Goal: Task Accomplishment & Management: Use online tool/utility

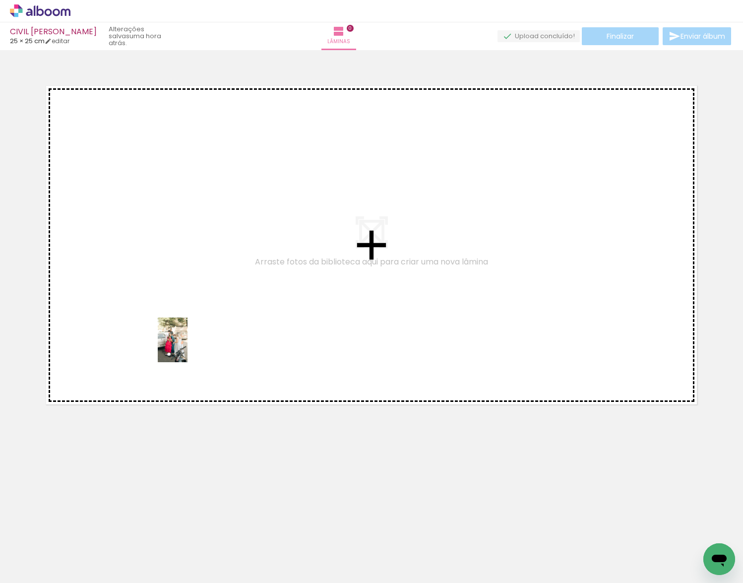
drag, startPoint x: 102, startPoint y: 565, endPoint x: 187, endPoint y: 347, distance: 233.8
click at [187, 347] on quentale-workspace at bounding box center [371, 291] width 743 height 583
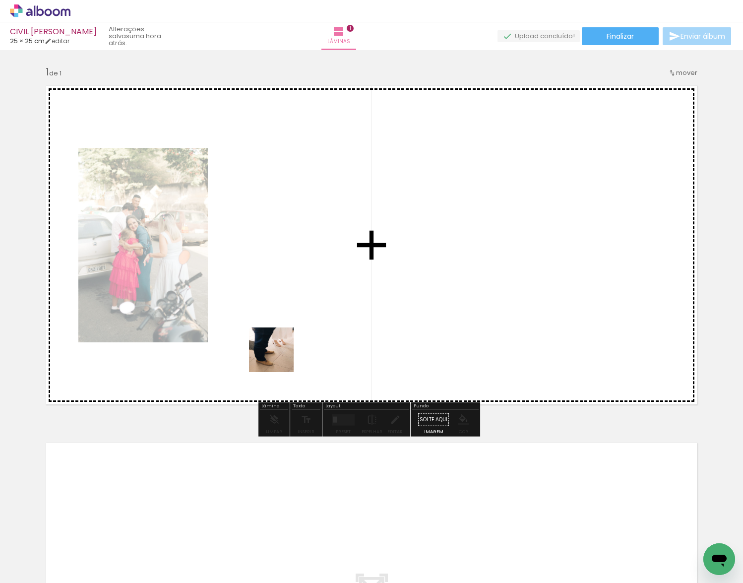
drag, startPoint x: 165, startPoint y: 555, endPoint x: 280, endPoint y: 356, distance: 230.2
click at [280, 356] on quentale-workspace at bounding box center [371, 291] width 743 height 583
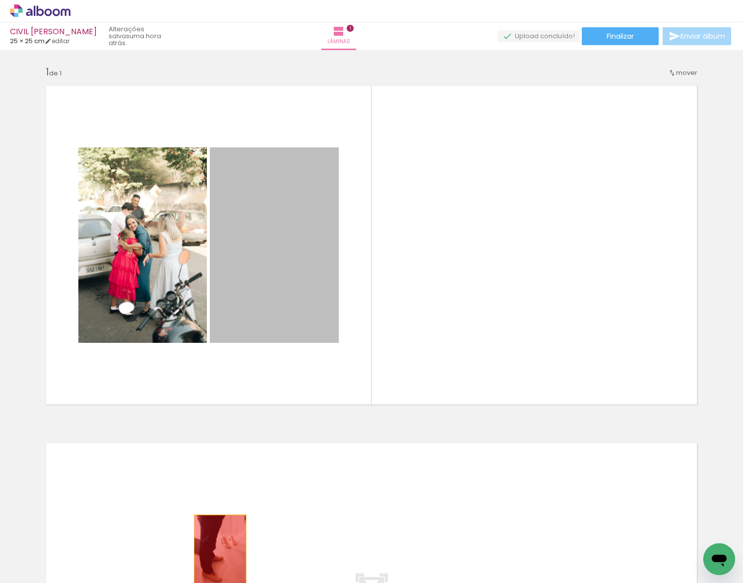
drag, startPoint x: 265, startPoint y: 287, endPoint x: 216, endPoint y: 554, distance: 271.2
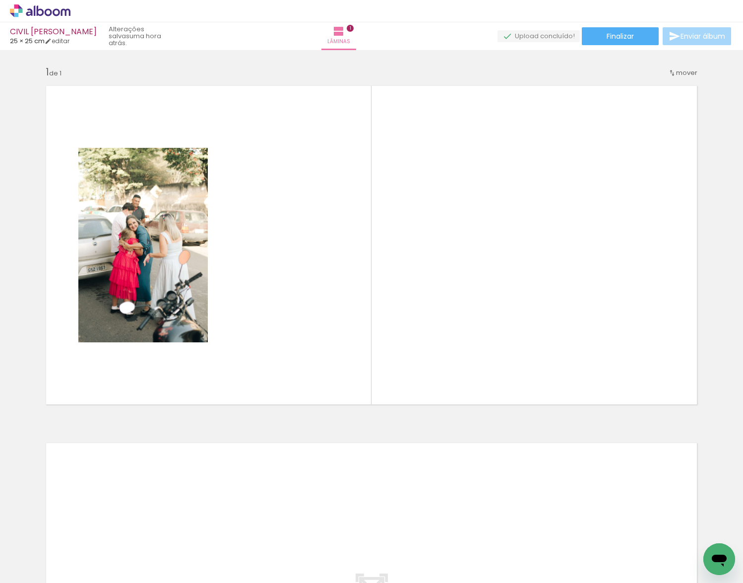
scroll to position [0, 711]
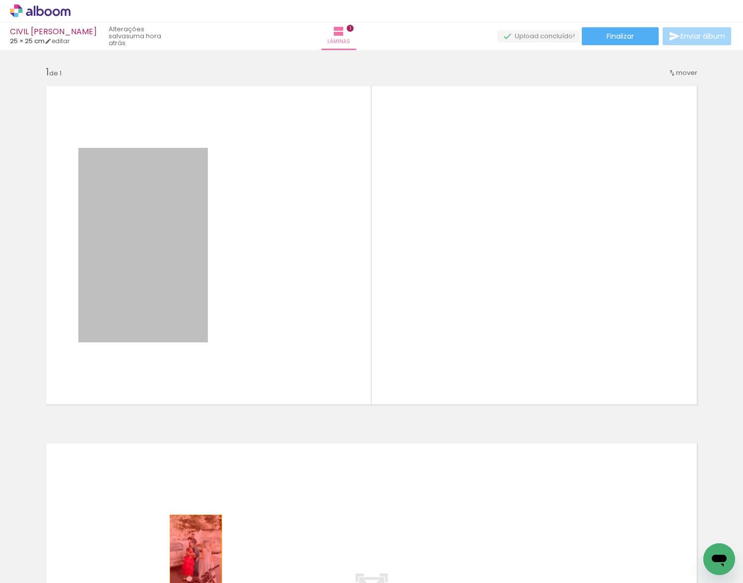
drag, startPoint x: 123, startPoint y: 255, endPoint x: 196, endPoint y: 550, distance: 304.0
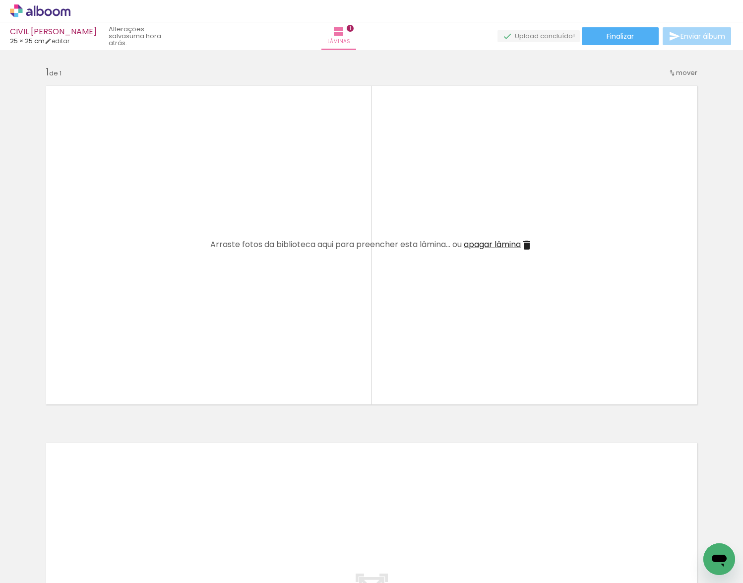
scroll to position [0, 0]
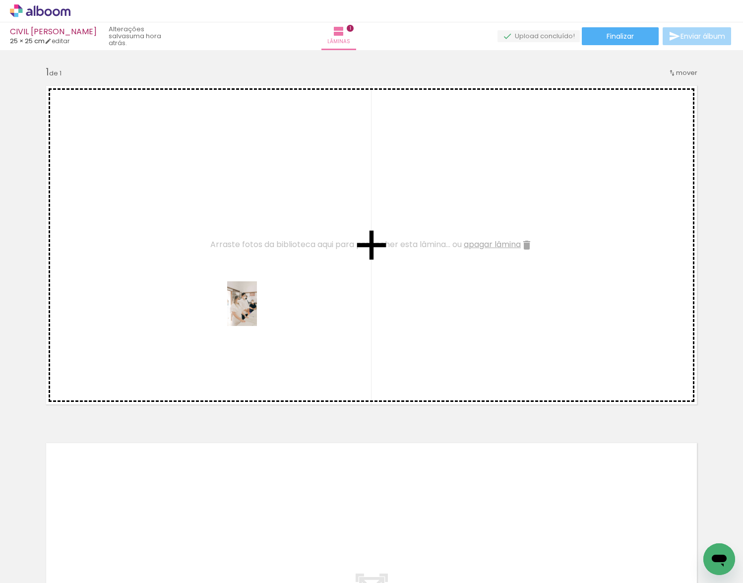
drag, startPoint x: 221, startPoint y: 561, endPoint x: 257, endPoint y: 311, distance: 252.5
click at [257, 311] on quentale-workspace at bounding box center [371, 291] width 743 height 583
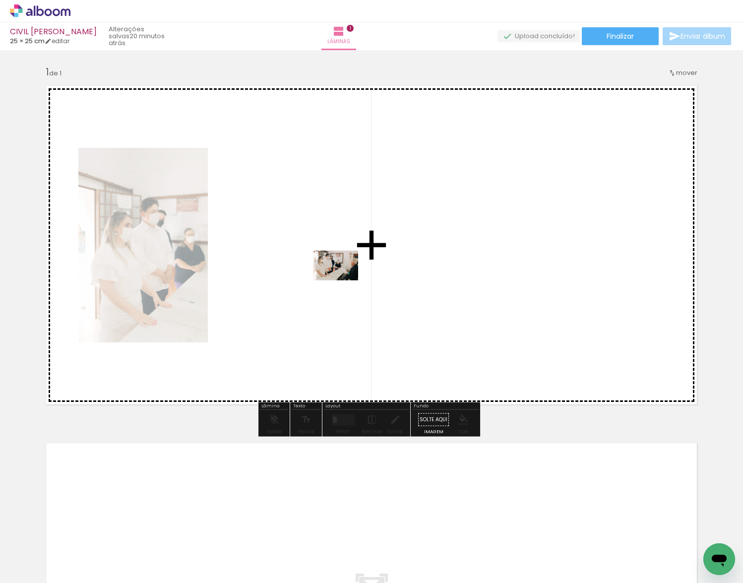
drag, startPoint x: 273, startPoint y: 559, endPoint x: 343, endPoint y: 280, distance: 288.0
click at [343, 280] on quentale-workspace at bounding box center [371, 291] width 743 height 583
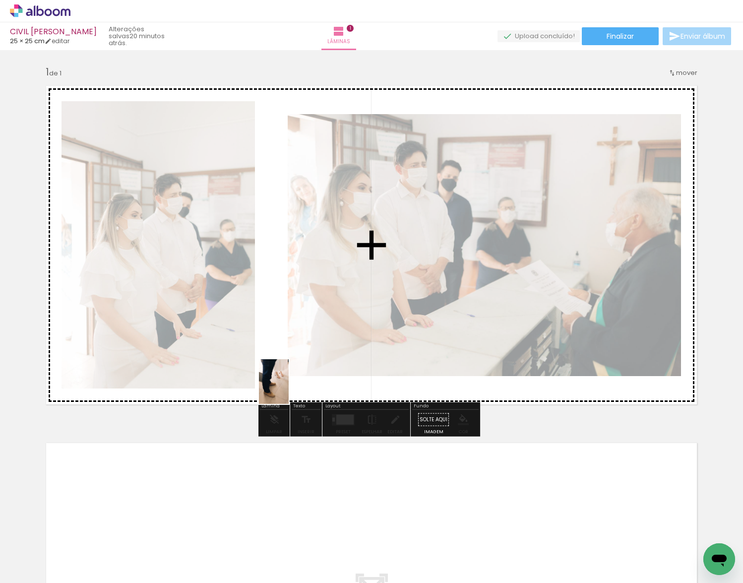
drag, startPoint x: 159, startPoint y: 567, endPoint x: 289, endPoint y: 389, distance: 220.1
click at [289, 389] on quentale-workspace at bounding box center [371, 291] width 743 height 583
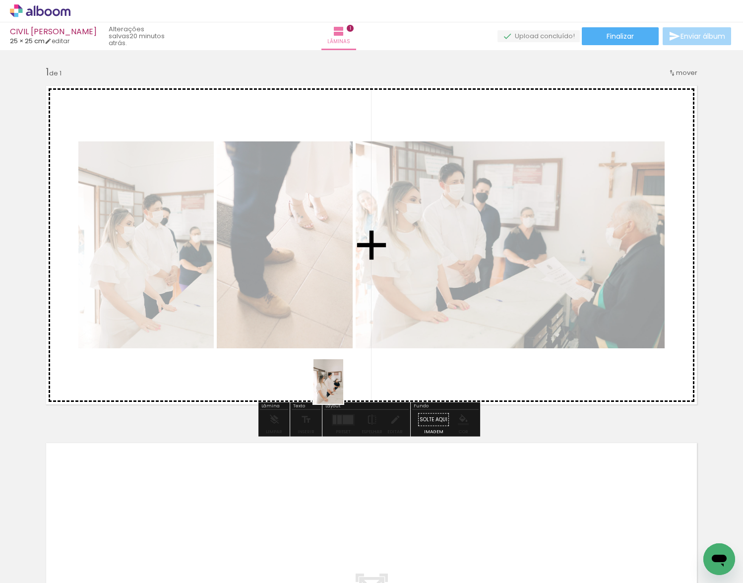
drag, startPoint x: 331, startPoint y: 473, endPoint x: 345, endPoint y: 377, distance: 96.6
click at [345, 377] on quentale-workspace at bounding box center [371, 291] width 743 height 583
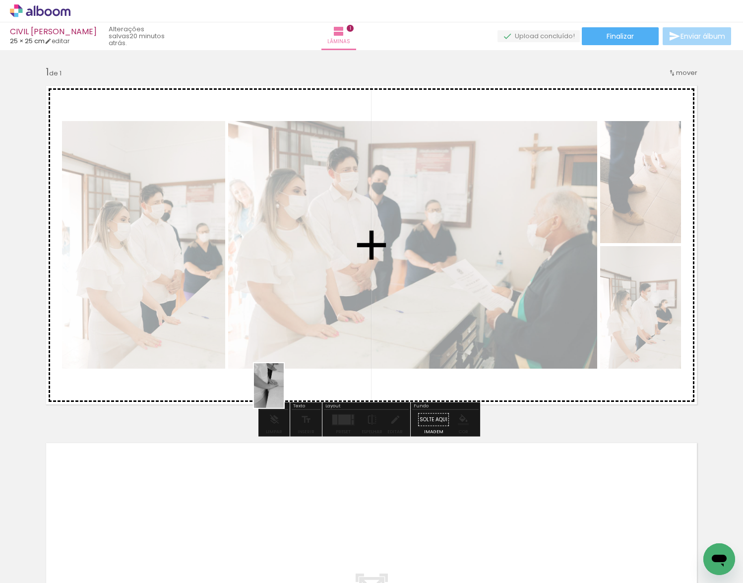
drag, startPoint x: 394, startPoint y: 561, endPoint x: 284, endPoint y: 393, distance: 201.0
click at [284, 393] on quentale-workspace at bounding box center [371, 291] width 743 height 583
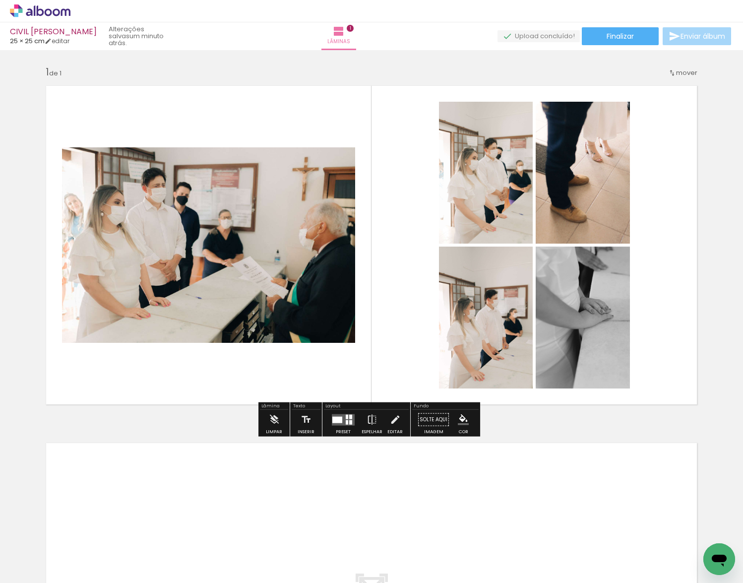
click at [713, 253] on div "Inserir lâmina 1 de 1" at bounding box center [371, 411] width 743 height 715
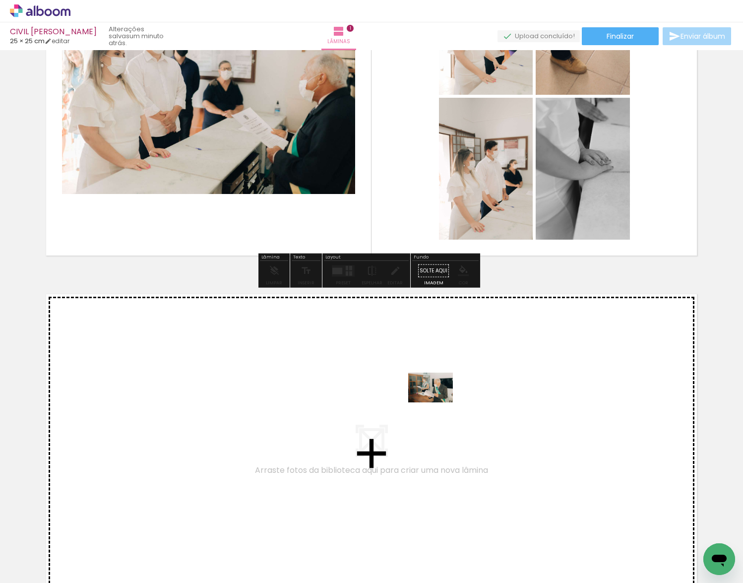
drag, startPoint x: 428, startPoint y: 558, endPoint x: 438, endPoint y: 402, distance: 156.5
click at [438, 402] on quentale-workspace at bounding box center [371, 291] width 743 height 583
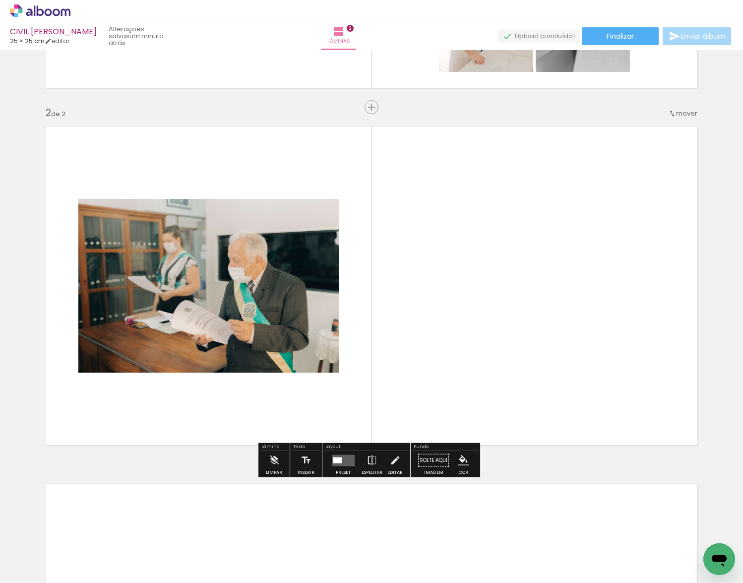
scroll to position [316, 0]
drag, startPoint x: 494, startPoint y: 532, endPoint x: 448, endPoint y: 354, distance: 183.6
click at [448, 354] on quentale-workspace at bounding box center [371, 291] width 743 height 583
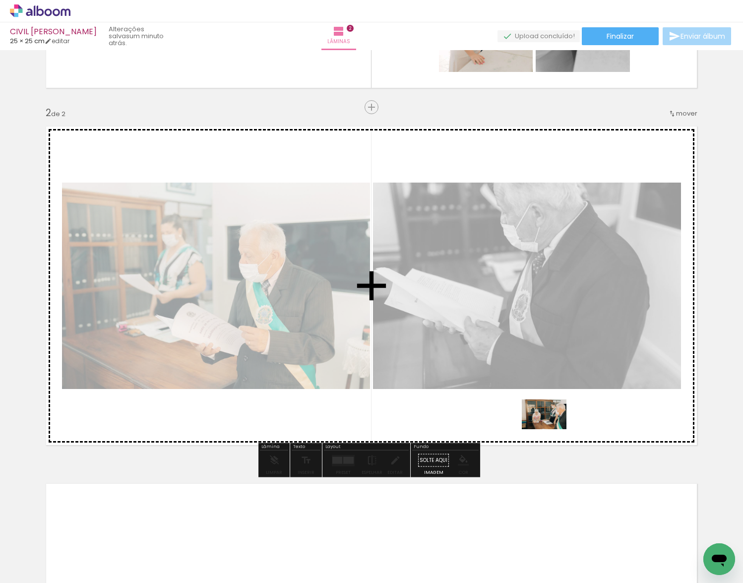
drag, startPoint x: 554, startPoint y: 550, endPoint x: 553, endPoint y: 434, distance: 116.0
click at [553, 434] on quentale-workspace at bounding box center [371, 291] width 743 height 583
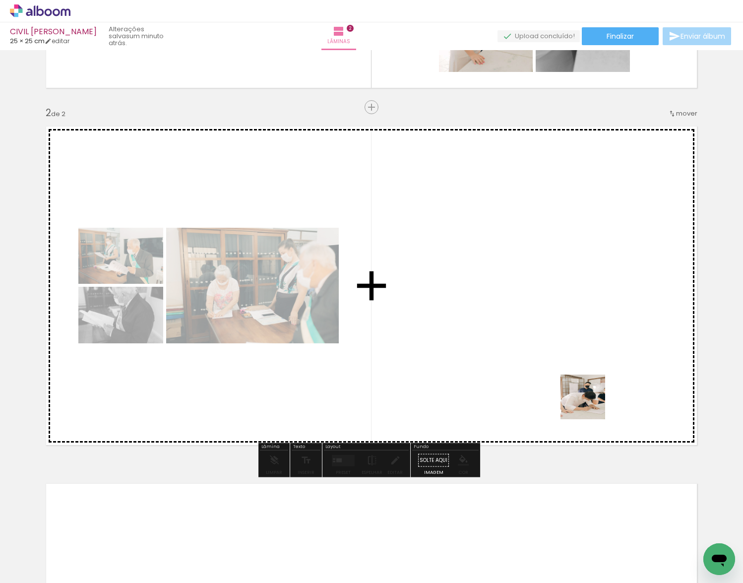
drag, startPoint x: 609, startPoint y: 554, endPoint x: 585, endPoint y: 377, distance: 178.1
click at [585, 377] on quentale-workspace at bounding box center [371, 291] width 743 height 583
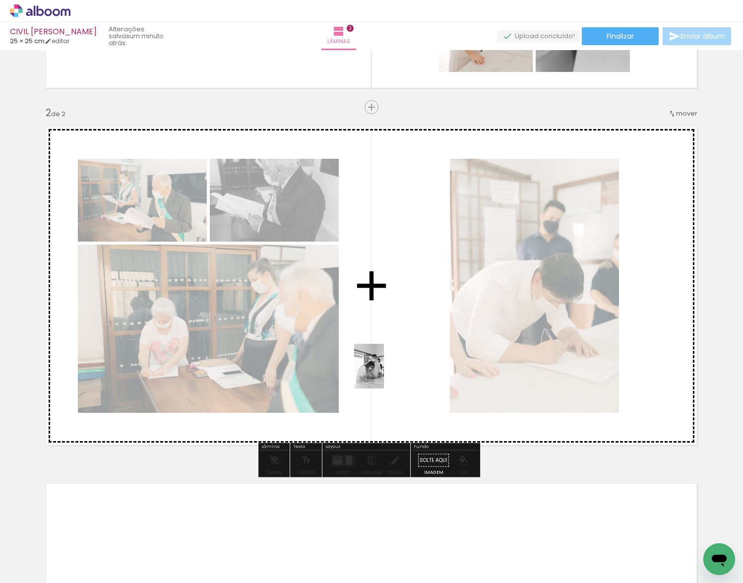
drag, startPoint x: 622, startPoint y: 522, endPoint x: 384, endPoint y: 373, distance: 281.1
click at [384, 373] on quentale-workspace at bounding box center [371, 291] width 743 height 583
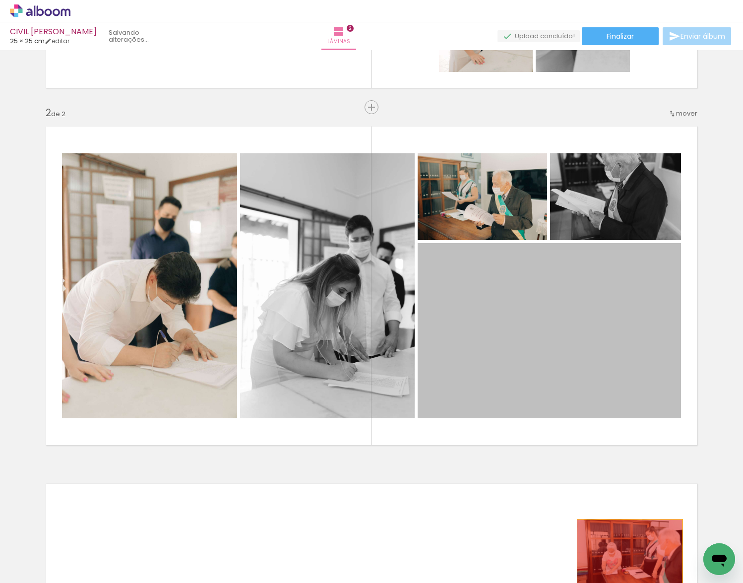
drag, startPoint x: 547, startPoint y: 362, endPoint x: 626, endPoint y: 554, distance: 208.1
click at [626, 554] on quentale-workspace at bounding box center [371, 291] width 743 height 583
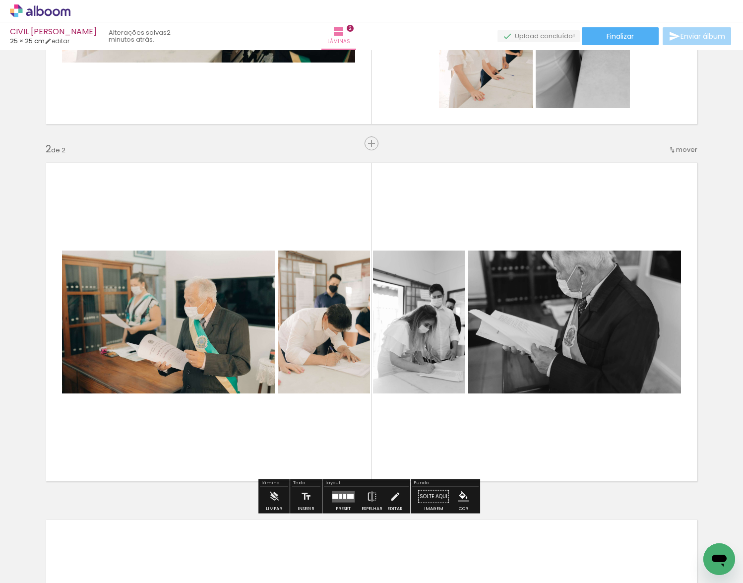
scroll to position [366, 0]
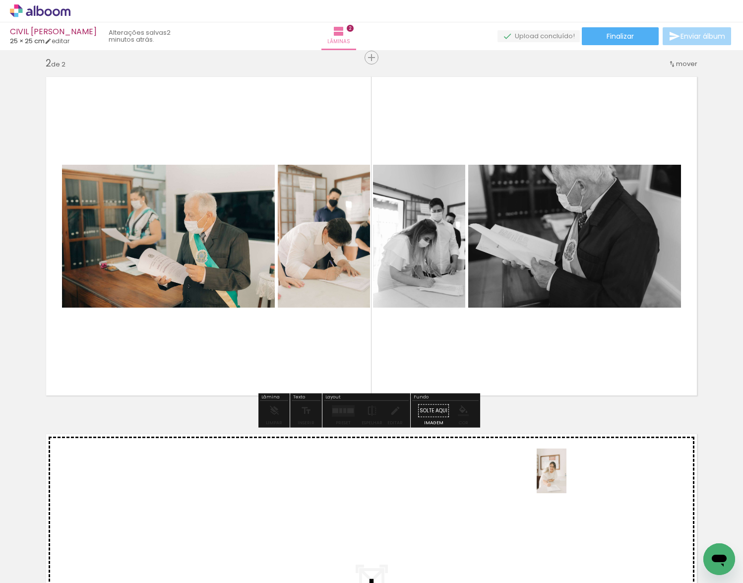
drag, startPoint x: 438, startPoint y: 561, endPoint x: 566, endPoint y: 478, distance: 152.7
click at [566, 478] on quentale-workspace at bounding box center [371, 291] width 743 height 583
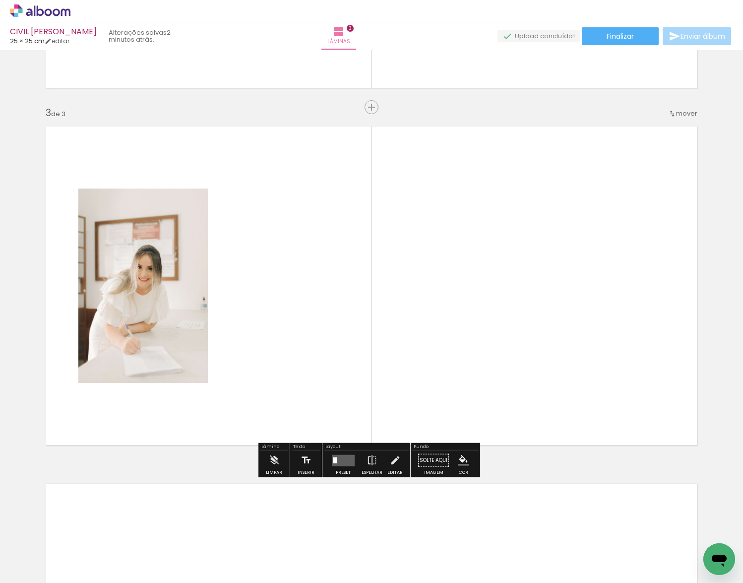
scroll to position [426, 0]
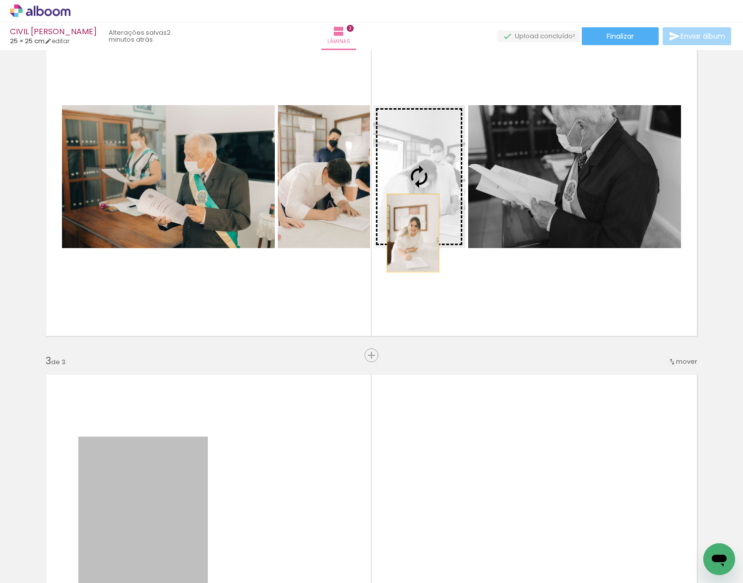
drag, startPoint x: 138, startPoint y: 497, endPoint x: 409, endPoint y: 233, distance: 378.8
click at [409, 233] on div "Inserir lâmina 1 de 3 Inserir lâmina 2 de 3 Inserir lâmina 3 de 3" at bounding box center [371, 342] width 743 height 1429
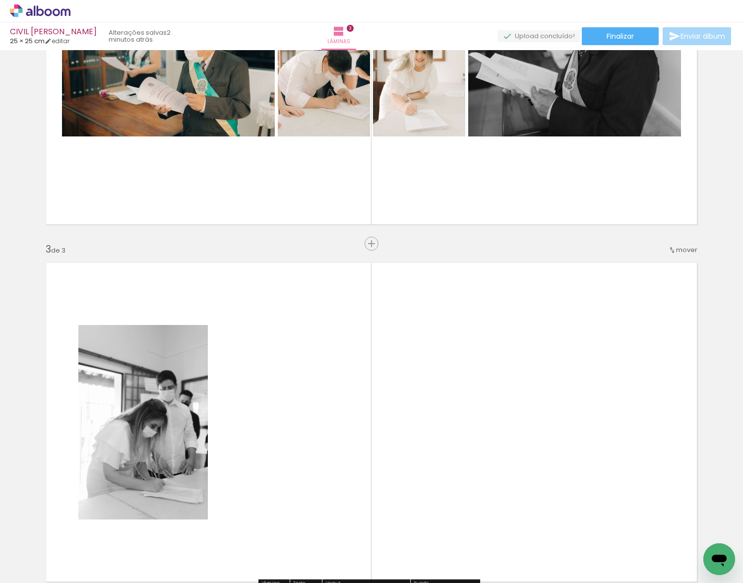
scroll to position [574, 0]
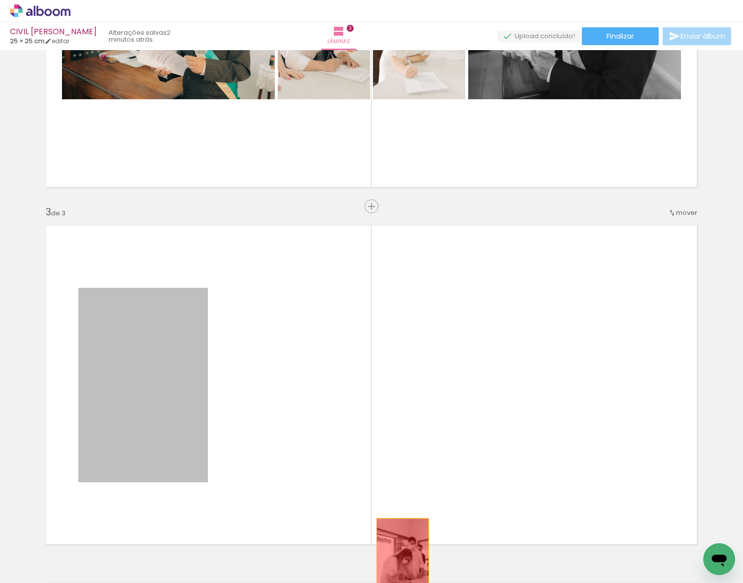
drag, startPoint x: 151, startPoint y: 391, endPoint x: 399, endPoint y: 556, distance: 298.1
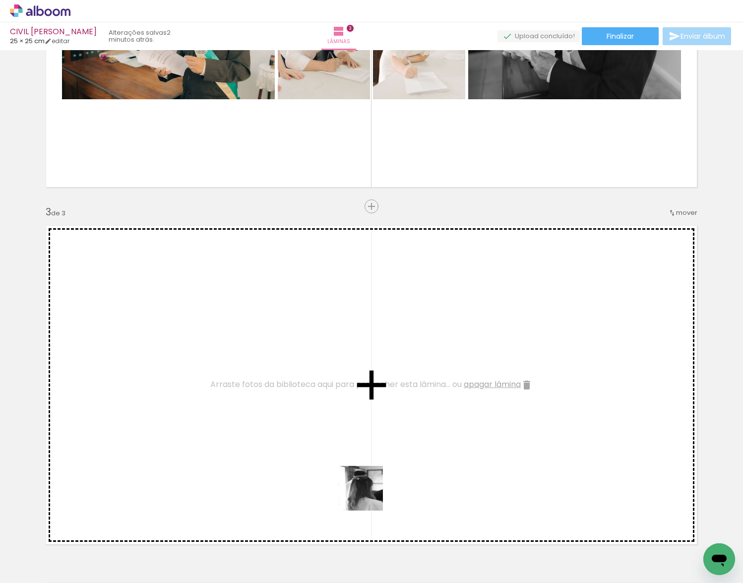
drag, startPoint x: 368, startPoint y: 495, endPoint x: 366, endPoint y: 456, distance: 39.7
click at [366, 456] on quentale-workspace at bounding box center [371, 291] width 743 height 583
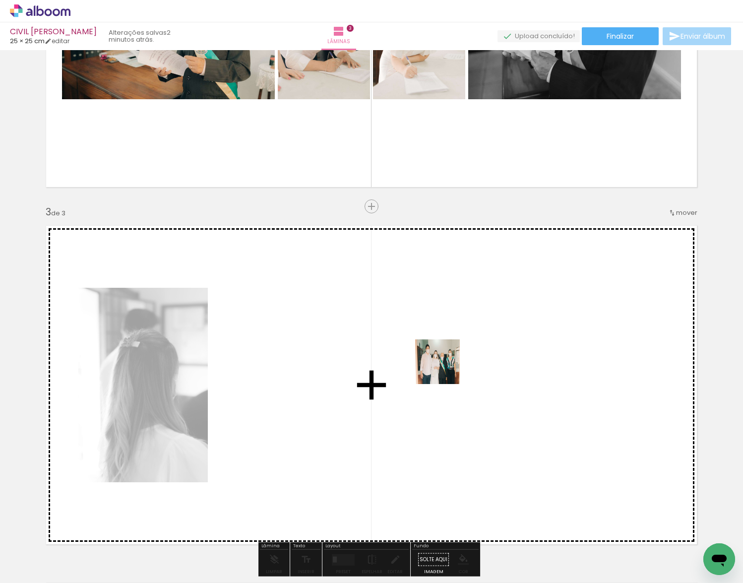
drag, startPoint x: 486, startPoint y: 542, endPoint x: 445, endPoint y: 367, distance: 179.4
click at [445, 367] on quentale-workspace at bounding box center [371, 291] width 743 height 583
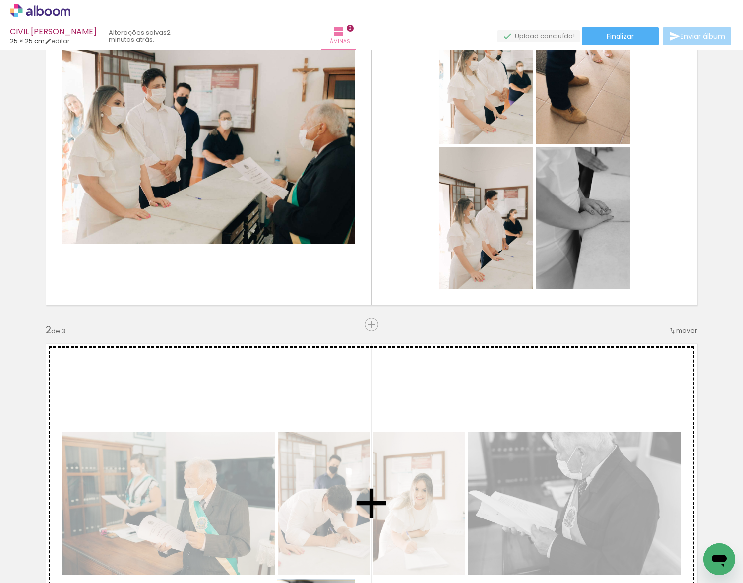
scroll to position [0, 0]
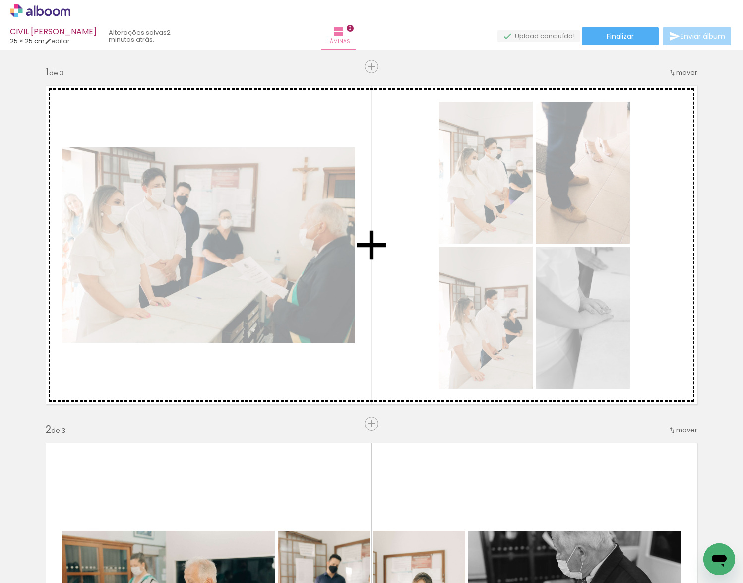
drag, startPoint x: 198, startPoint y: 484, endPoint x: 384, endPoint y: 300, distance: 262.0
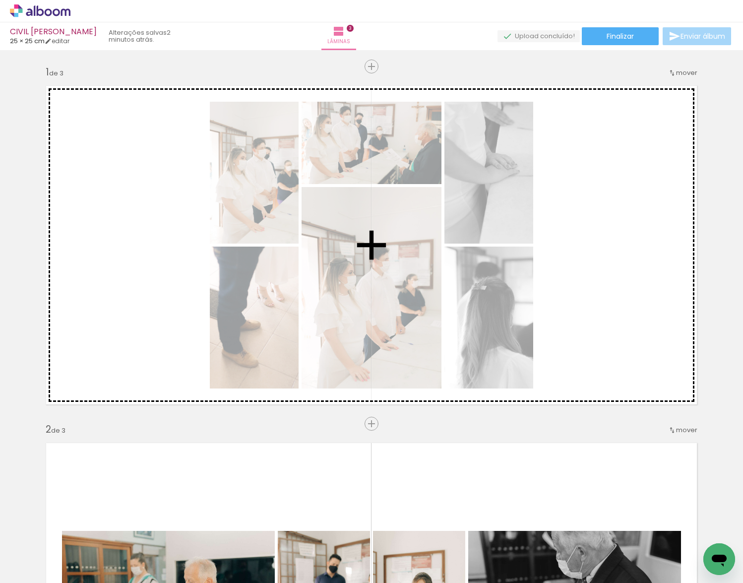
drag, startPoint x: 246, startPoint y: 334, endPoint x: 560, endPoint y: 276, distance: 319.2
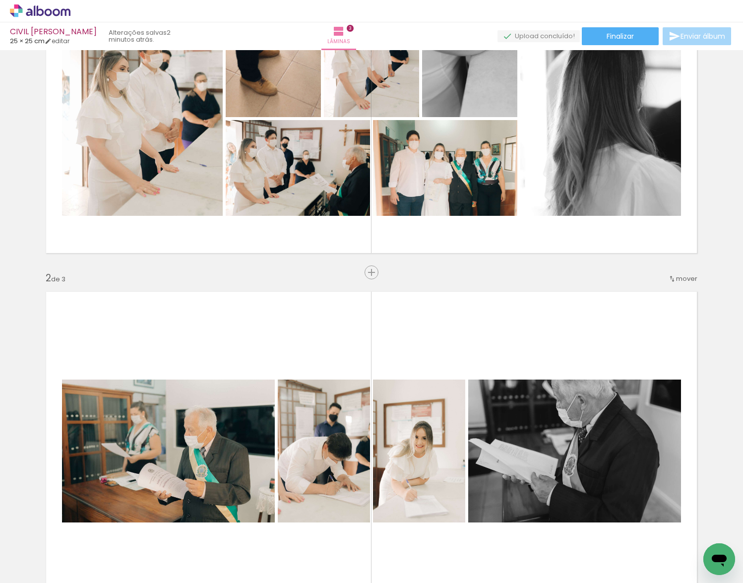
scroll to position [149, 0]
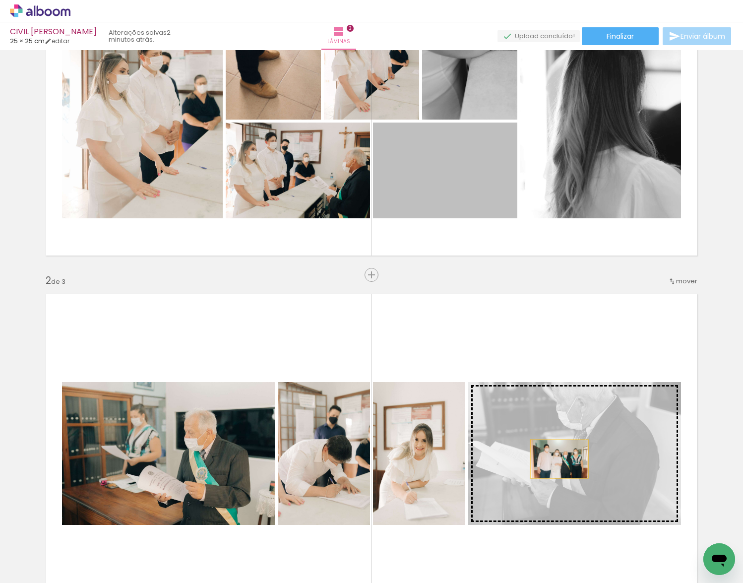
drag, startPoint x: 447, startPoint y: 178, endPoint x: 555, endPoint y: 459, distance: 301.3
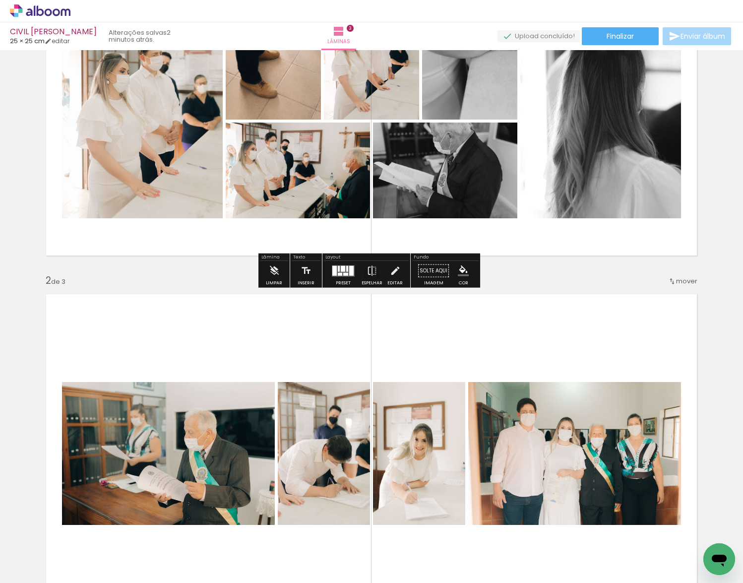
click at [350, 272] on div at bounding box center [351, 270] width 4 height 10
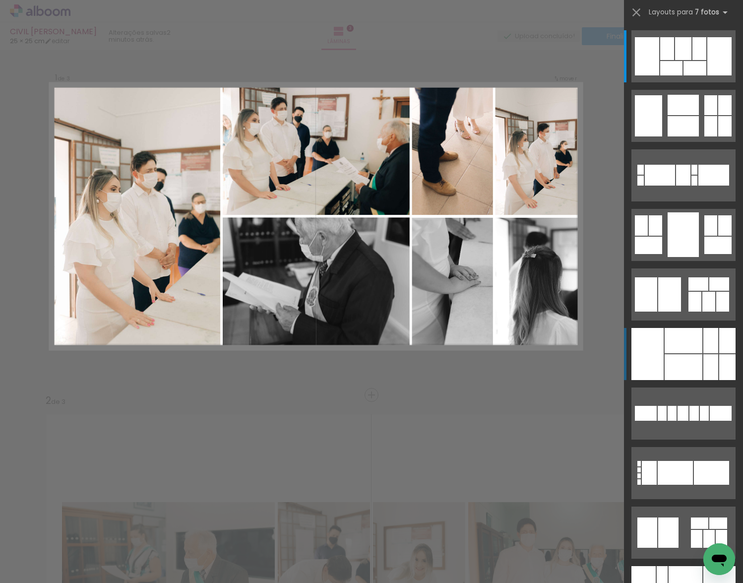
scroll to position [0, 0]
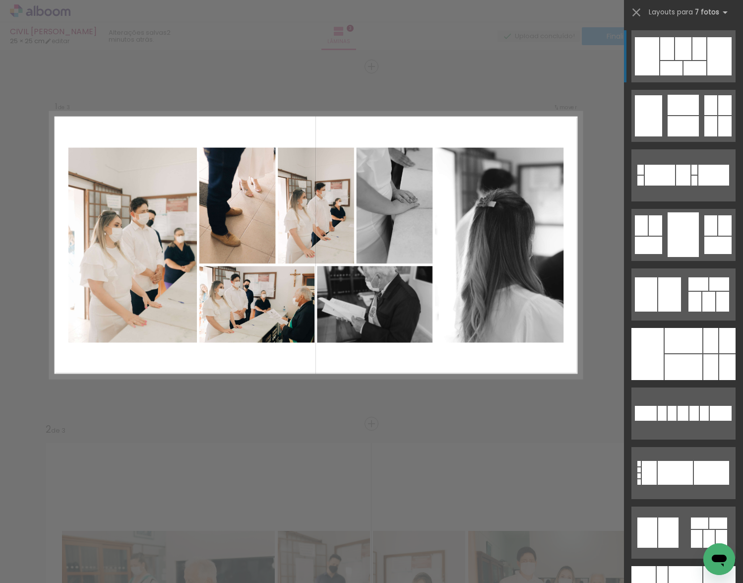
click at [695, 63] on div at bounding box center [694, 68] width 23 height 14
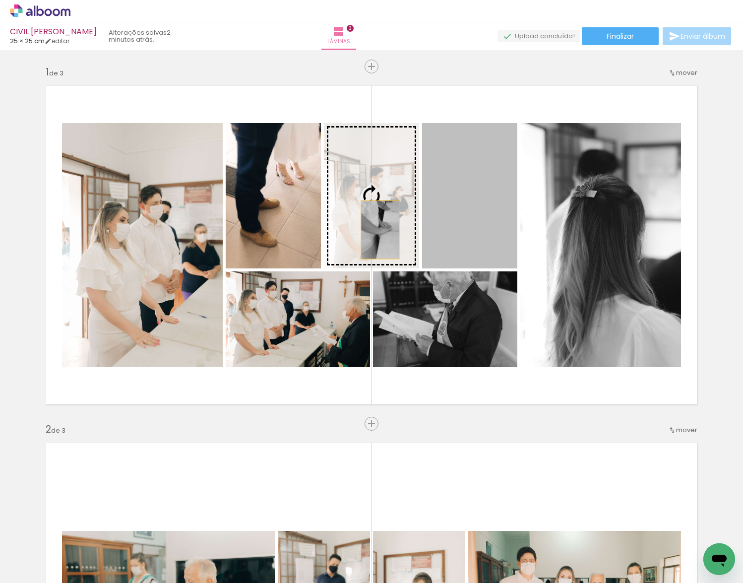
drag, startPoint x: 471, startPoint y: 230, endPoint x: 376, endPoint y: 230, distance: 94.7
click at [0, 0] on slot at bounding box center [0, 0] width 0 height 0
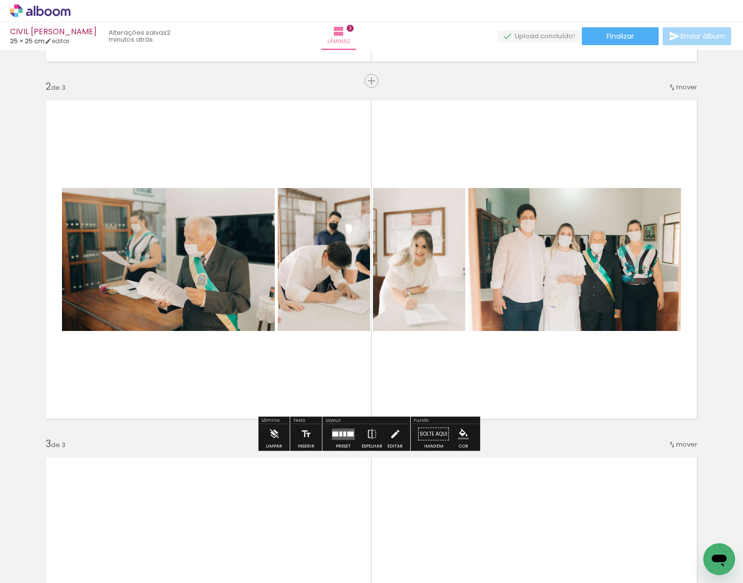
scroll to position [397, 0]
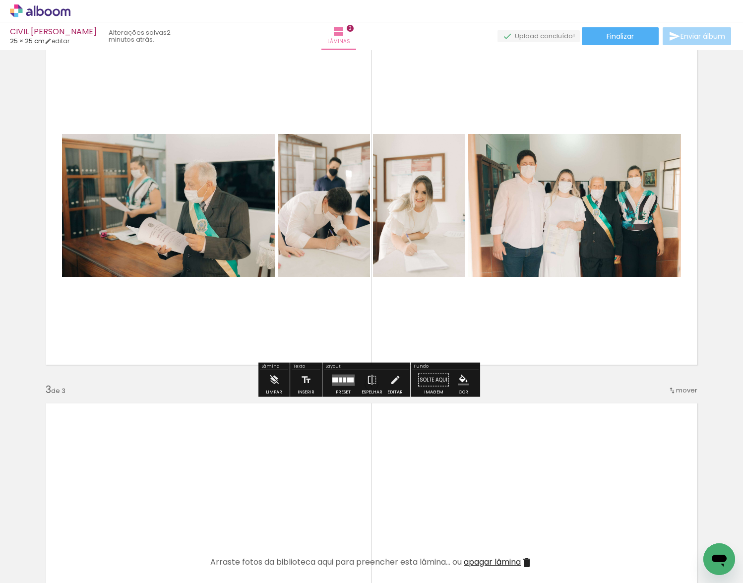
click at [334, 381] on div at bounding box center [335, 379] width 6 height 5
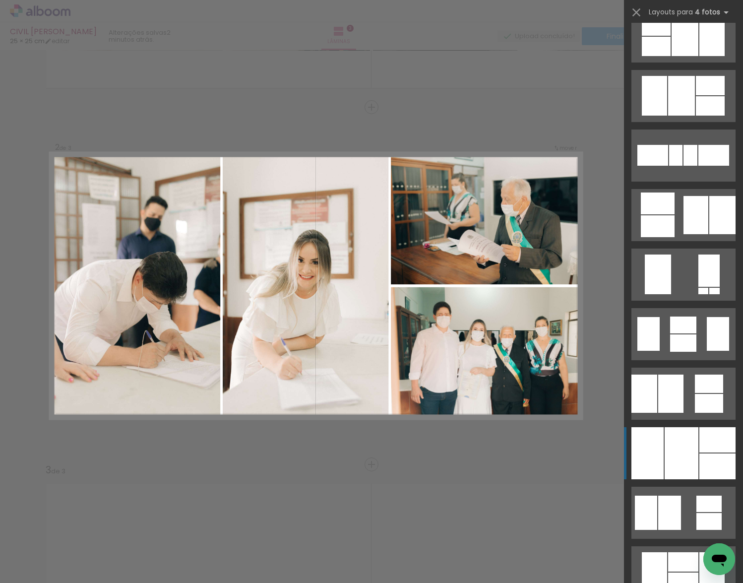
scroll to position [744, 0]
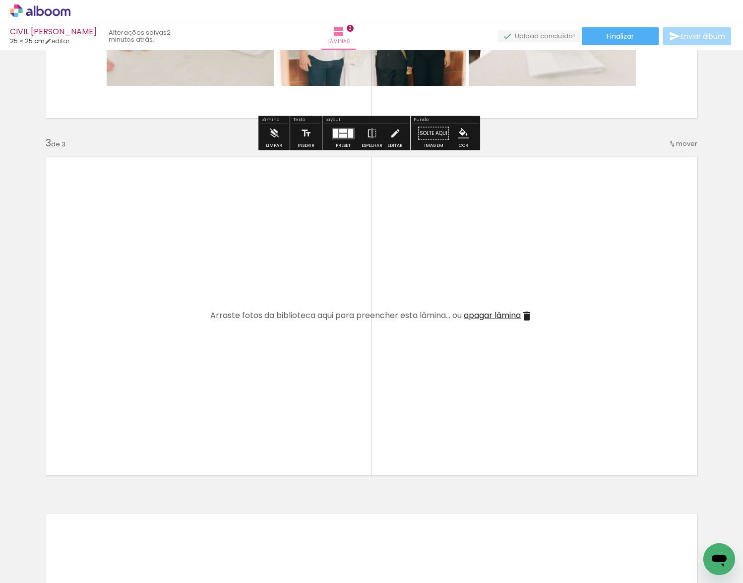
scroll to position [763, 0]
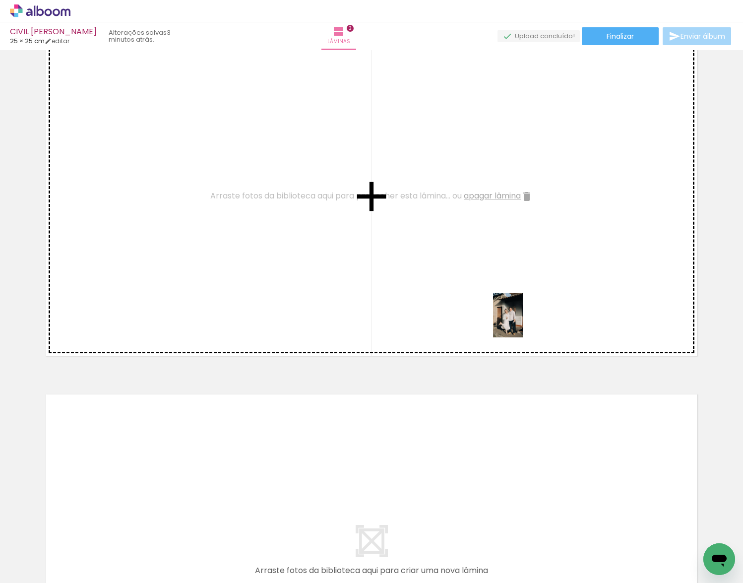
drag, startPoint x: 531, startPoint y: 474, endPoint x: 523, endPoint y: 322, distance: 151.5
click at [523, 322] on quentale-workspace at bounding box center [371, 291] width 743 height 583
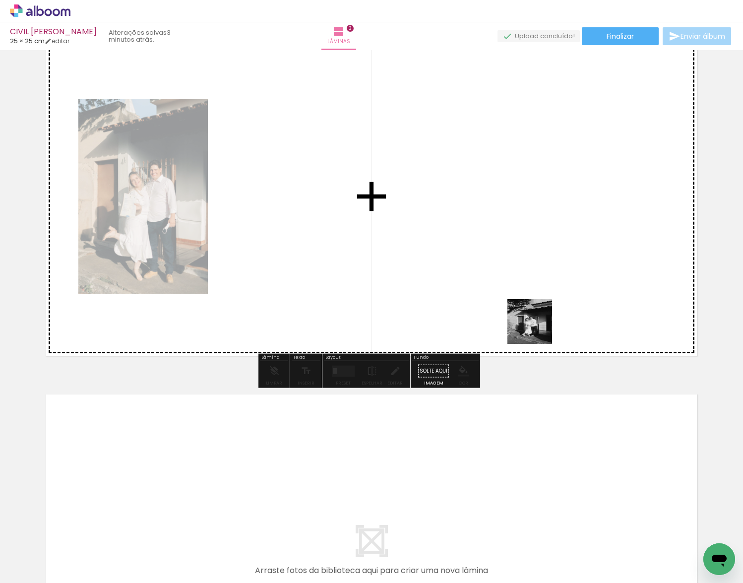
drag, startPoint x: 549, startPoint y: 375, endPoint x: 526, endPoint y: 291, distance: 88.1
click at [526, 291] on quentale-workspace at bounding box center [371, 291] width 743 height 583
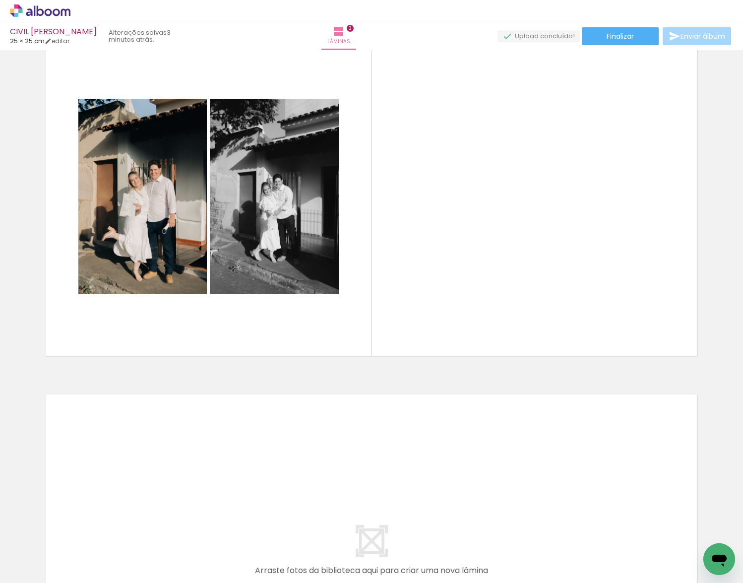
scroll to position [0, 0]
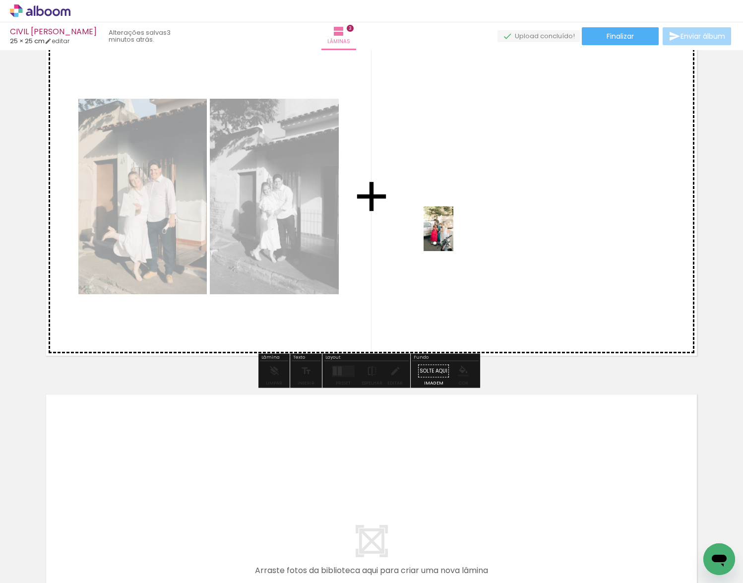
drag, startPoint x: 114, startPoint y: 552, endPoint x: 454, endPoint y: 236, distance: 464.9
click at [454, 236] on quentale-workspace at bounding box center [371, 291] width 743 height 583
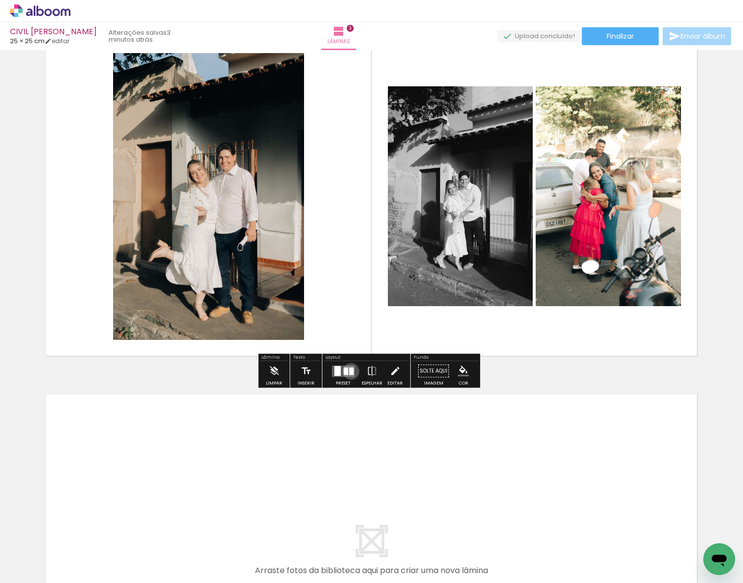
click at [349, 370] on div at bounding box center [351, 370] width 4 height 7
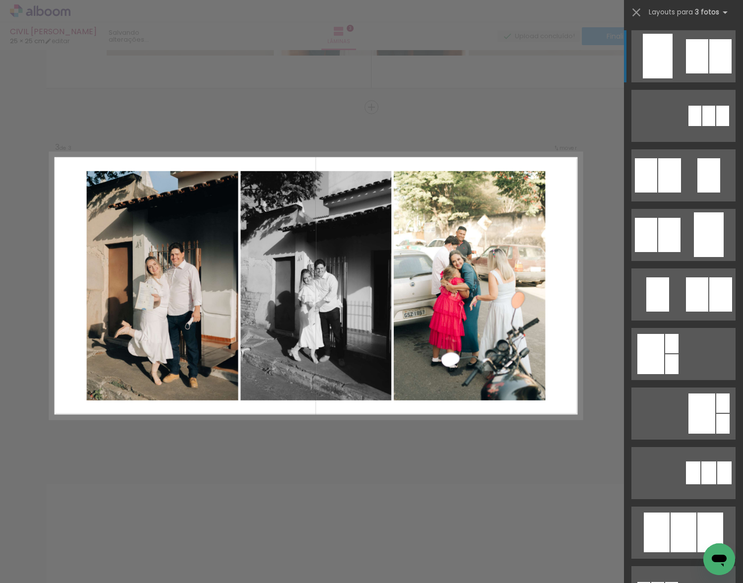
scroll to position [198, 0]
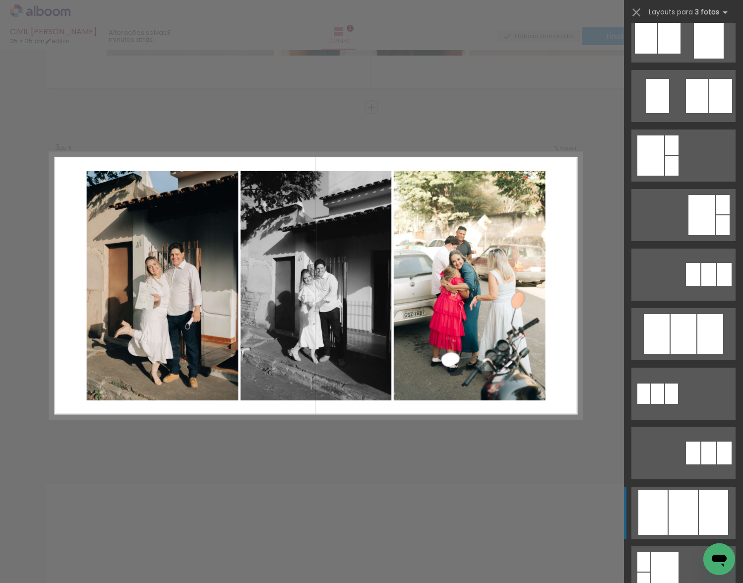
click at [691, 354] on div at bounding box center [683, 334] width 26 height 40
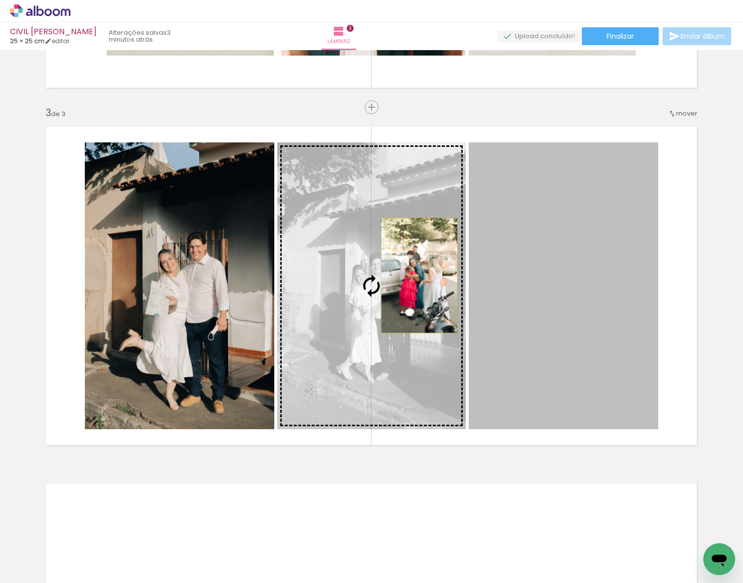
drag, startPoint x: 560, startPoint y: 290, endPoint x: 416, endPoint y: 275, distance: 145.5
click at [0, 0] on slot at bounding box center [0, 0] width 0 height 0
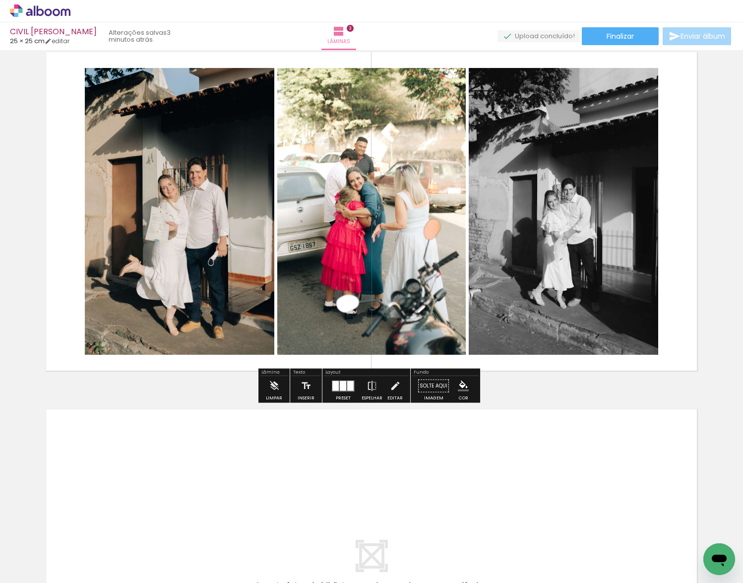
scroll to position [0, 624]
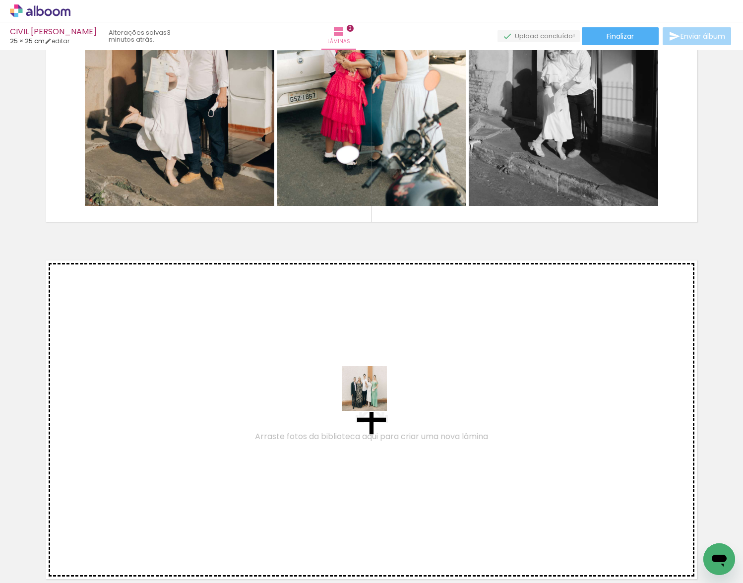
drag, startPoint x: 369, startPoint y: 483, endPoint x: 372, endPoint y: 395, distance: 87.8
click at [372, 395] on quentale-workspace at bounding box center [371, 291] width 743 height 583
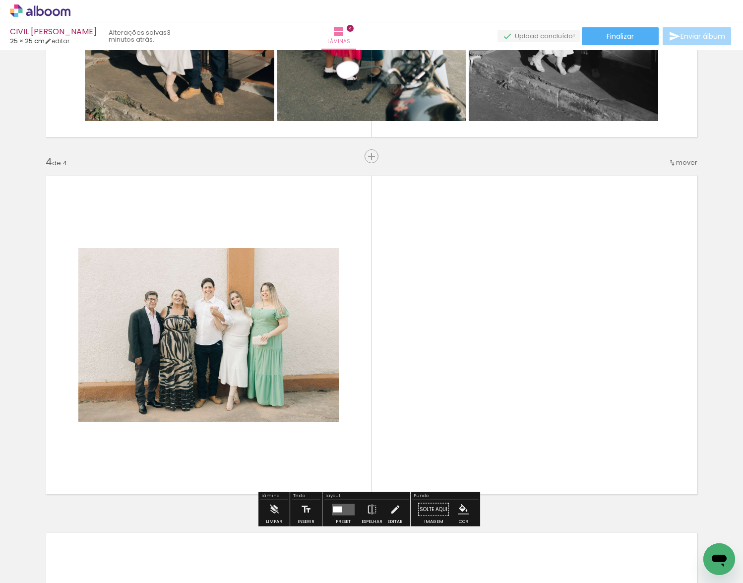
scroll to position [1031, 0]
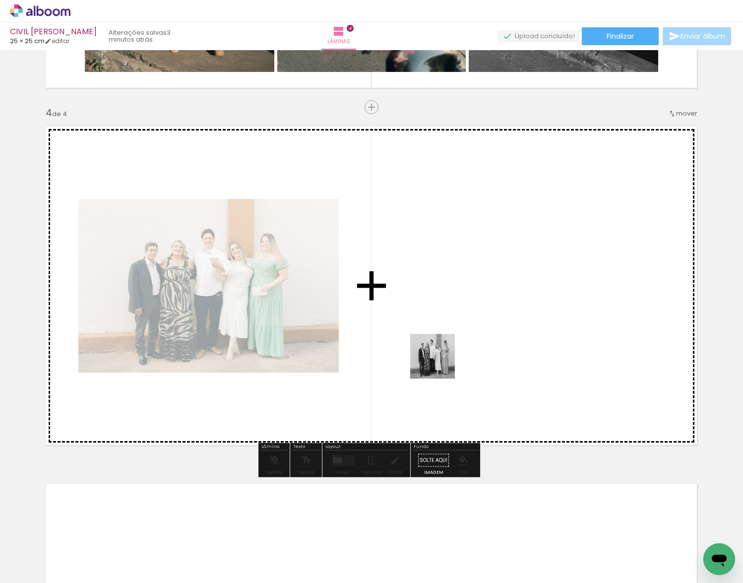
drag, startPoint x: 431, startPoint y: 555, endPoint x: 441, endPoint y: 358, distance: 197.6
click at [441, 358] on quentale-workspace at bounding box center [371, 291] width 743 height 583
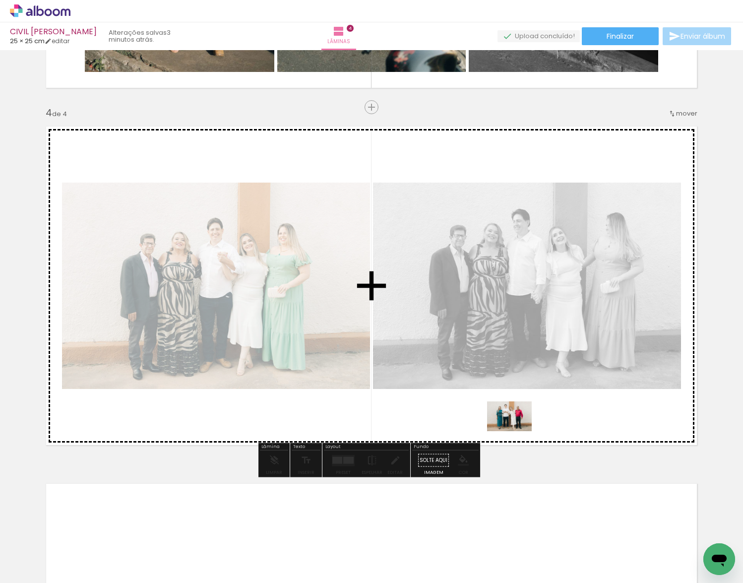
drag, startPoint x: 481, startPoint y: 548, endPoint x: 517, endPoint y: 431, distance: 122.4
click at [517, 431] on quentale-workspace at bounding box center [371, 291] width 743 height 583
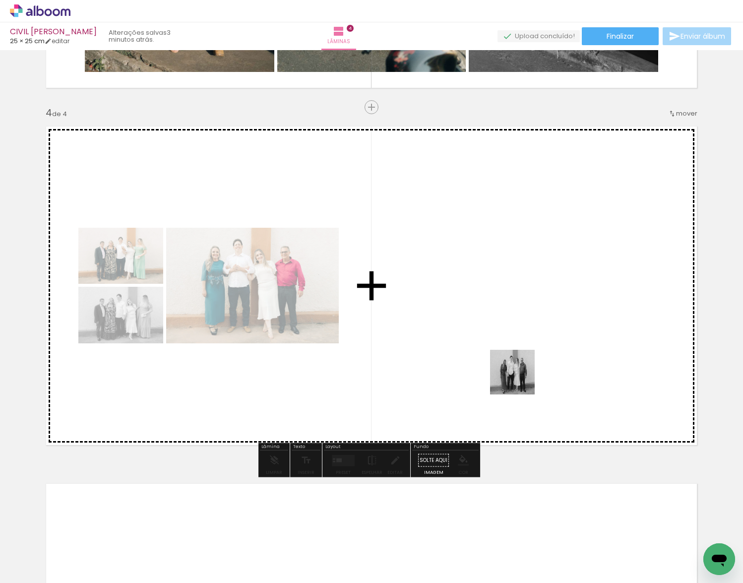
drag, startPoint x: 533, startPoint y: 559, endPoint x: 520, endPoint y: 379, distance: 180.0
click at [520, 379] on quentale-workspace at bounding box center [371, 291] width 743 height 583
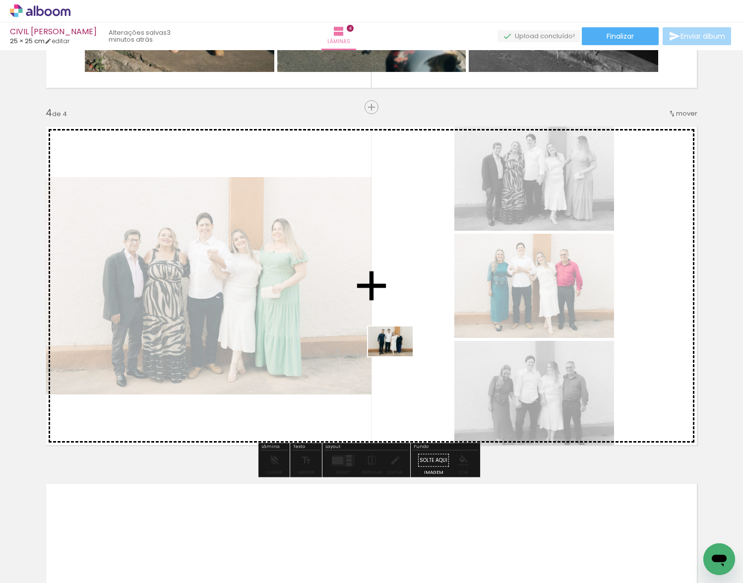
drag, startPoint x: 586, startPoint y: 552, endPoint x: 398, endPoint y: 356, distance: 272.2
click at [398, 356] on quentale-workspace at bounding box center [371, 291] width 743 height 583
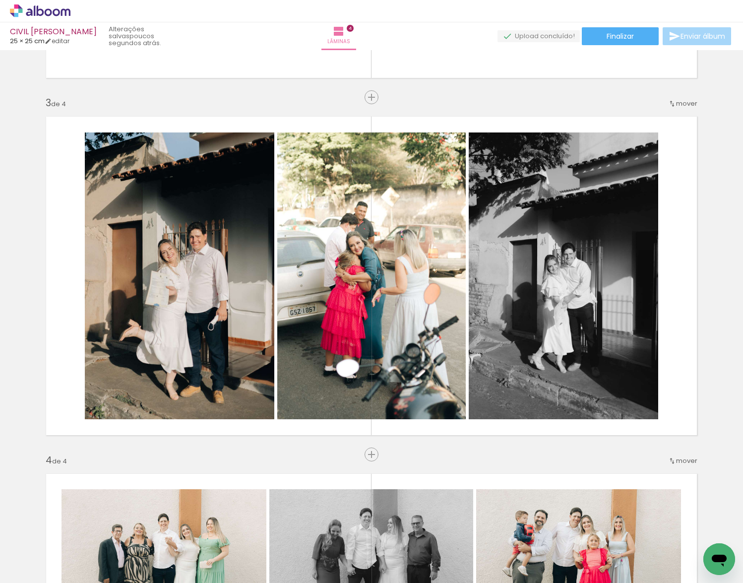
scroll to position [0, 907]
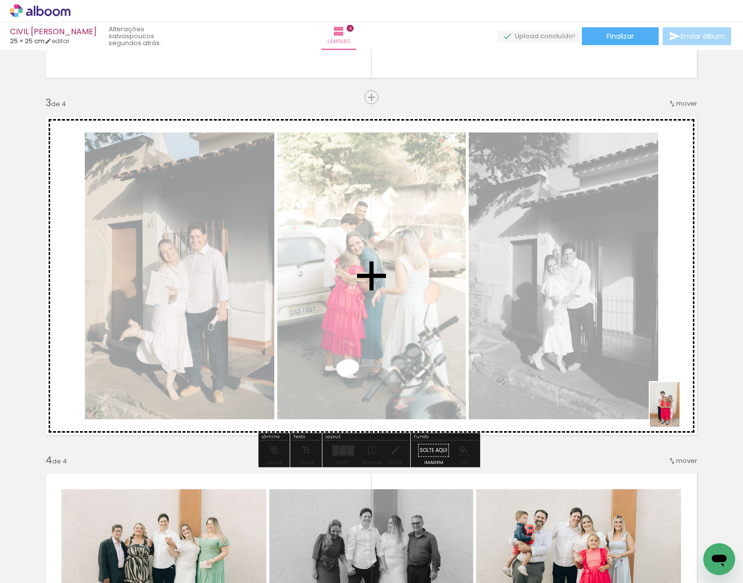
drag, startPoint x: 535, startPoint y: 548, endPoint x: 679, endPoint y: 412, distance: 198.9
click at [679, 412] on quentale-workspace at bounding box center [371, 291] width 743 height 583
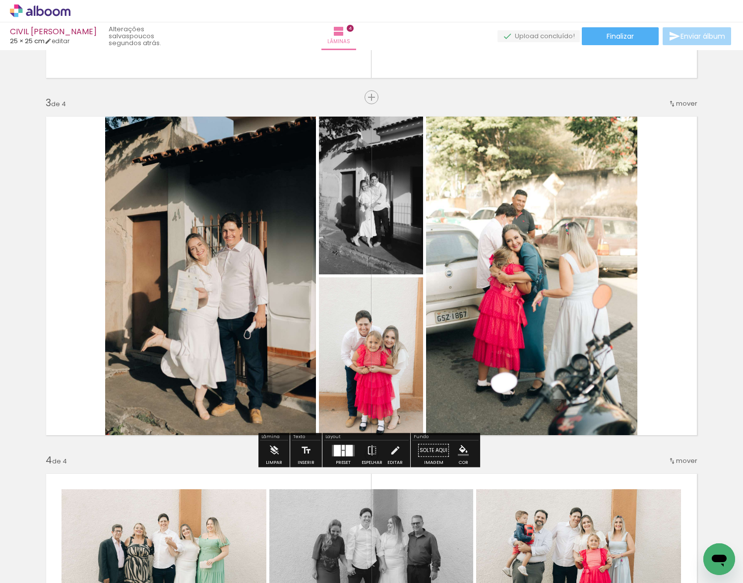
click at [348, 453] on div at bounding box center [349, 449] width 7 height 11
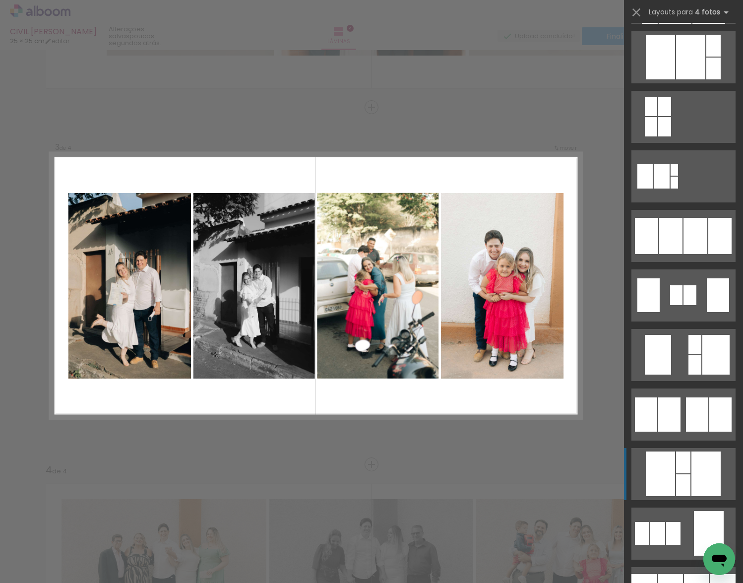
scroll to position [595, 0]
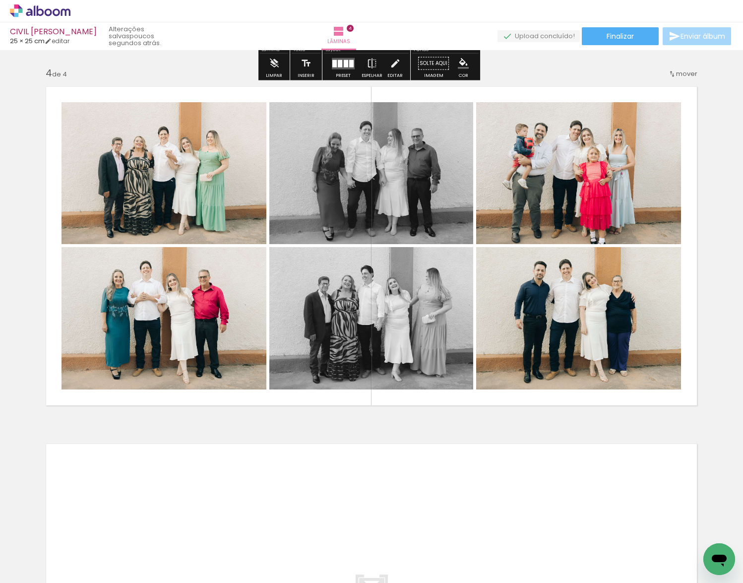
scroll to position [1318, 0]
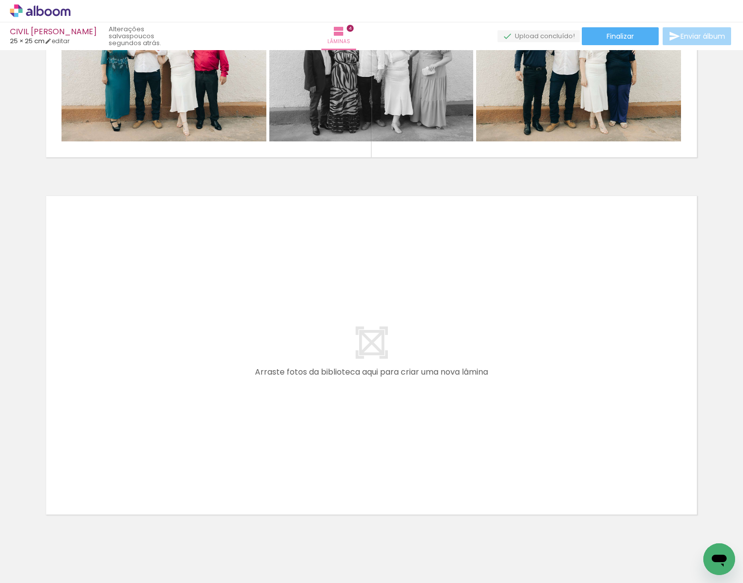
drag, startPoint x: 592, startPoint y: 551, endPoint x: 646, endPoint y: 542, distance: 54.9
click at [576, 390] on quentale-workspace at bounding box center [371, 291] width 743 height 583
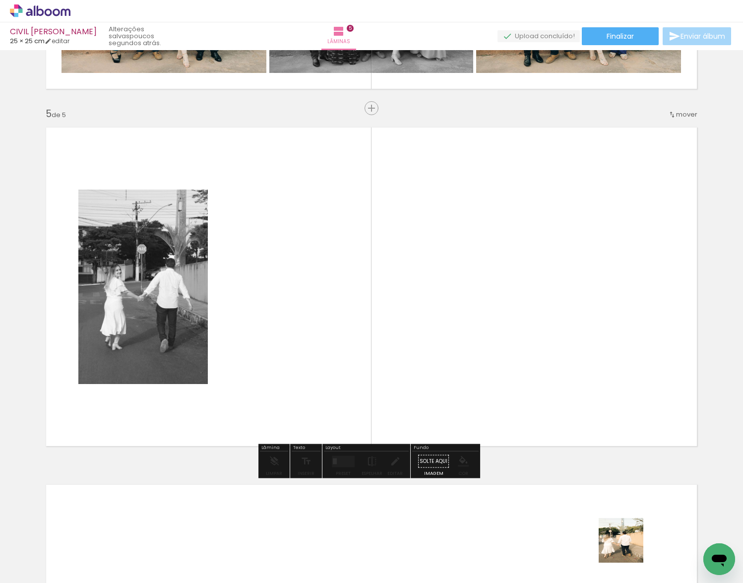
scroll to position [1388, 0]
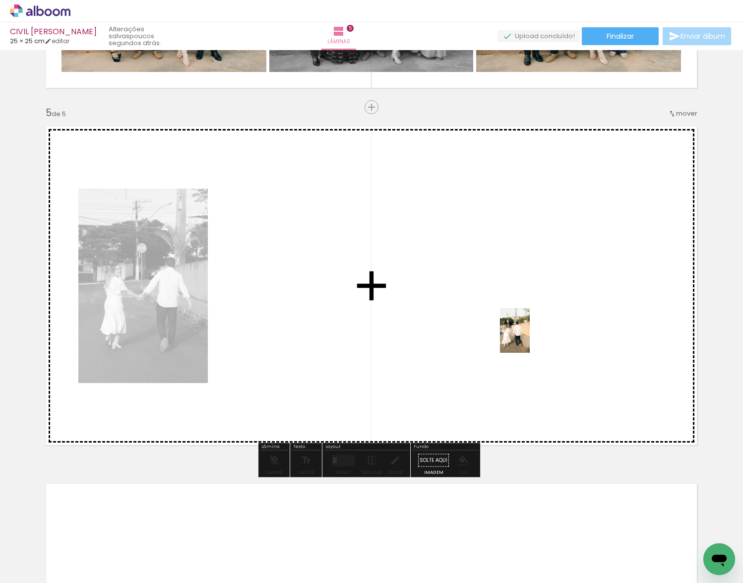
drag, startPoint x: 628, startPoint y: 548, endPoint x: 530, endPoint y: 338, distance: 231.8
click at [530, 338] on quentale-workspace at bounding box center [371, 291] width 743 height 583
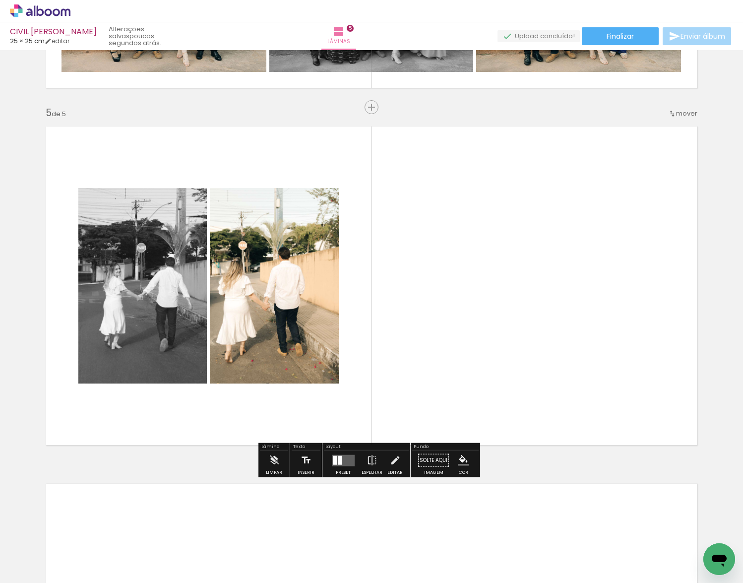
drag, startPoint x: 689, startPoint y: 559, endPoint x: 346, endPoint y: 459, distance: 357.8
click at [531, 366] on quentale-workspace at bounding box center [371, 291] width 743 height 583
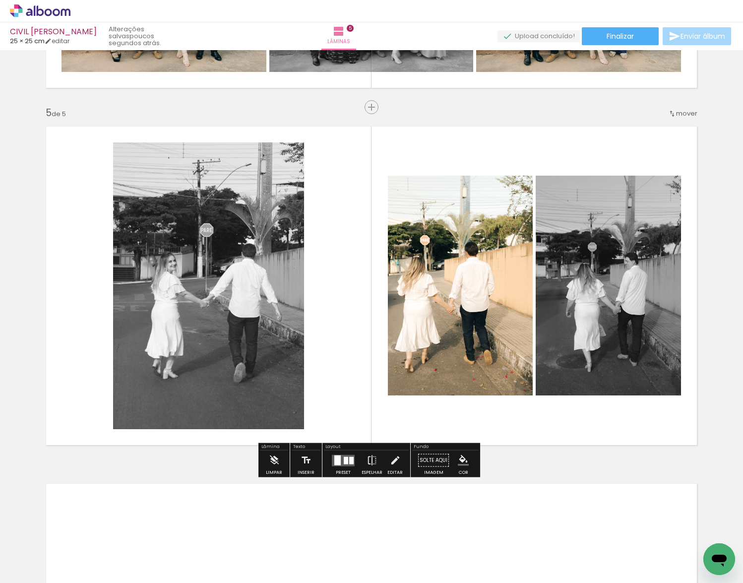
scroll to position [0, 1260]
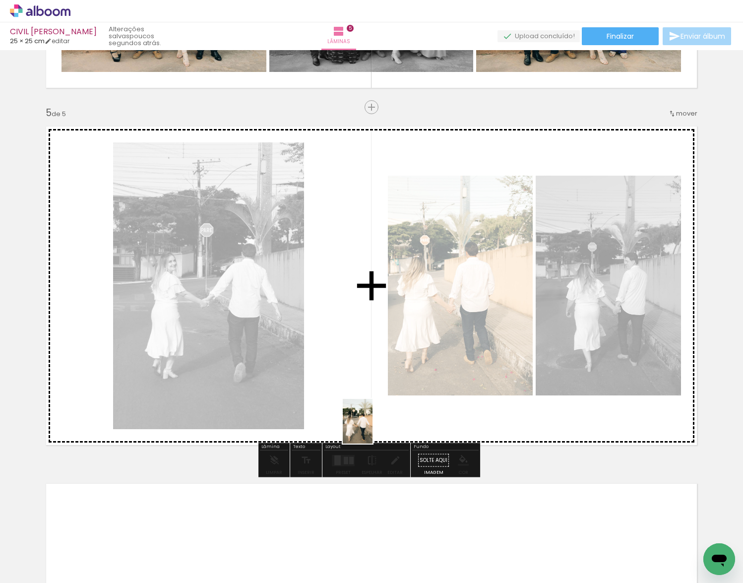
drag, startPoint x: 508, startPoint y: 560, endPoint x: 372, endPoint y: 428, distance: 188.7
click at [372, 428] on quentale-workspace at bounding box center [371, 291] width 743 height 583
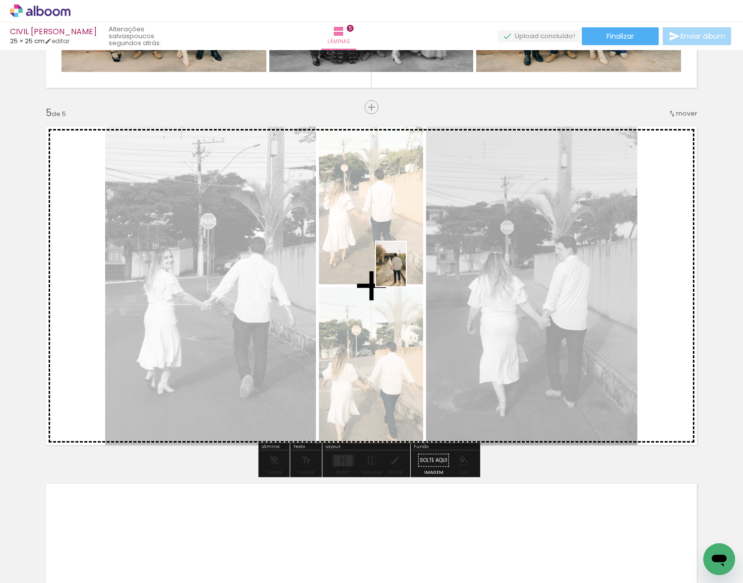
drag, startPoint x: 566, startPoint y: 565, endPoint x: 406, endPoint y: 271, distance: 334.7
click at [406, 271] on quentale-workspace at bounding box center [371, 291] width 743 height 583
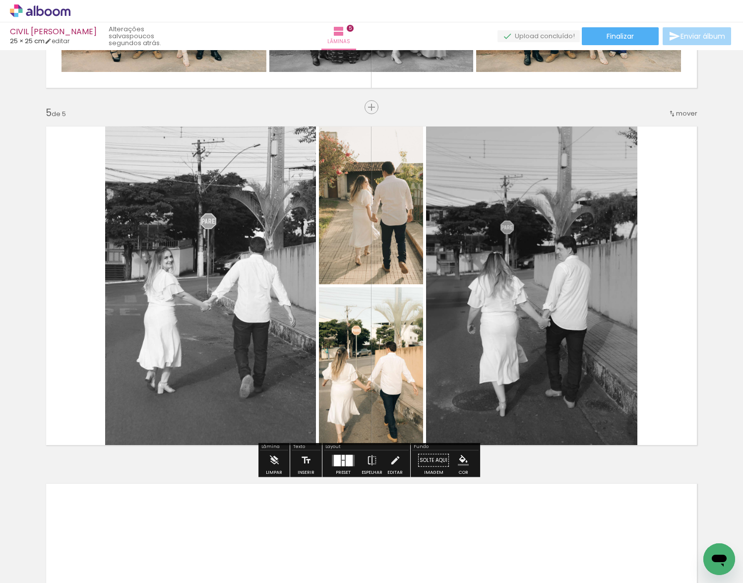
click at [346, 465] on div at bounding box center [343, 460] width 27 height 20
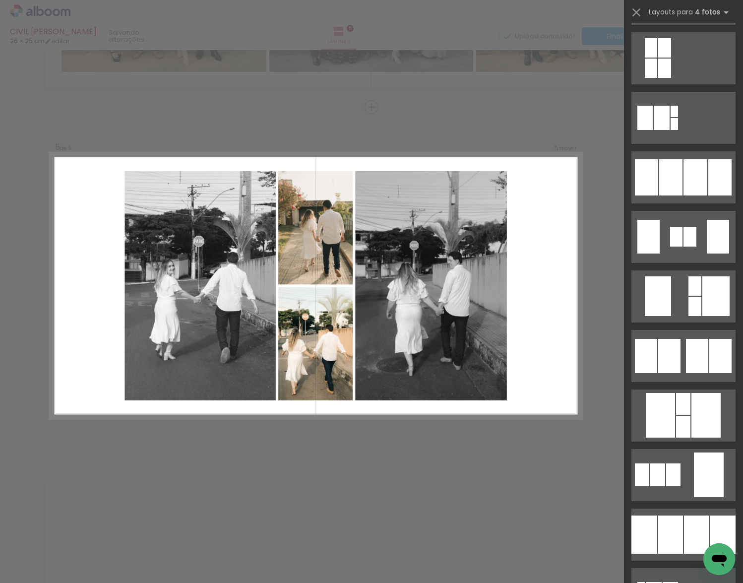
scroll to position [595, 0]
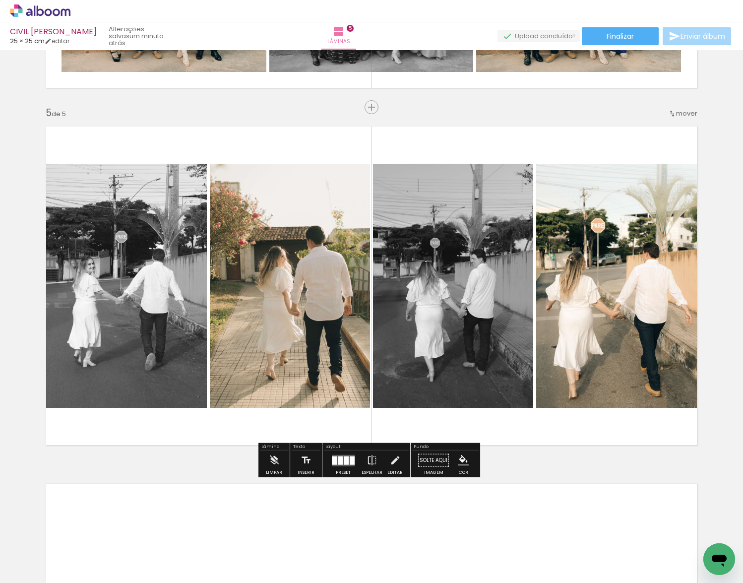
scroll to position [1586, 0]
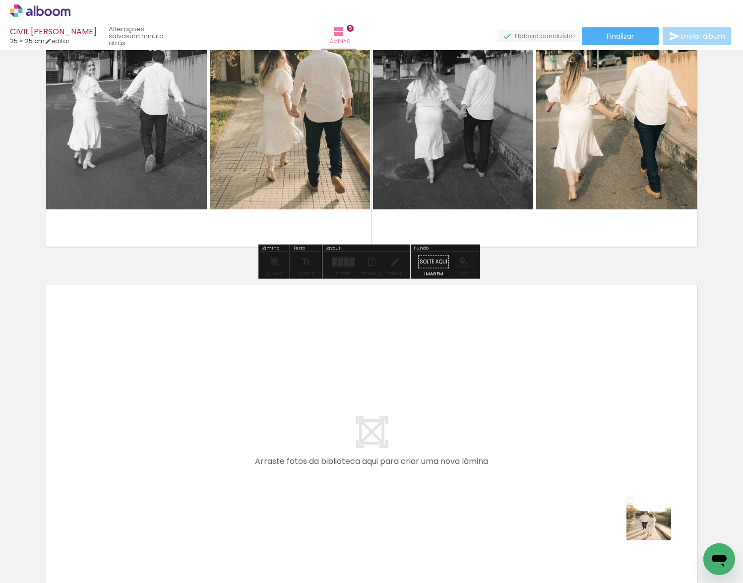
drag, startPoint x: 656, startPoint y: 525, endPoint x: 488, endPoint y: 567, distance: 173.3
click at [561, 406] on quentale-workspace at bounding box center [371, 291] width 743 height 583
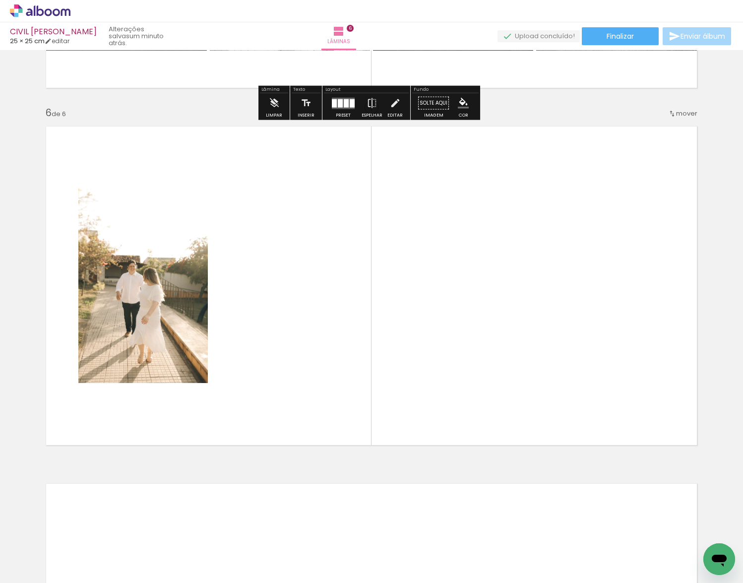
scroll to position [1745, 0]
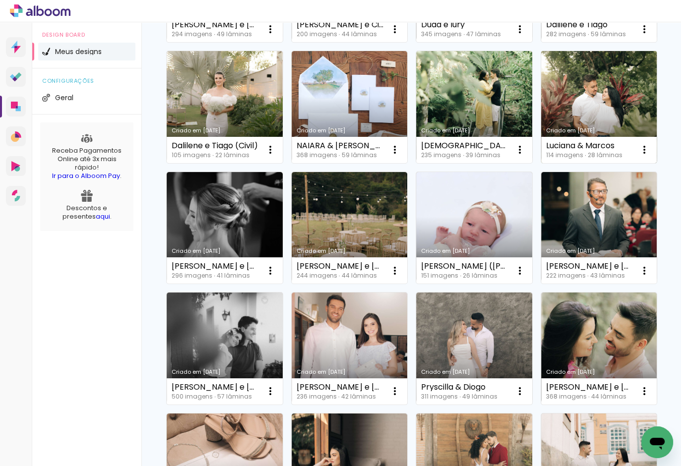
scroll to position [436, 0]
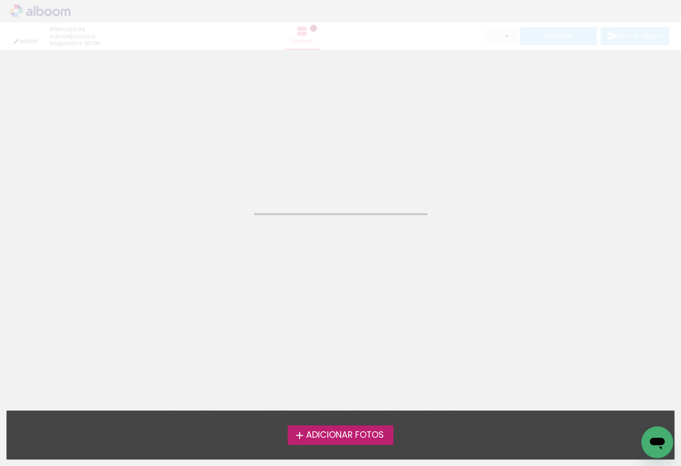
click at [241, 93] on neon-animatable "Confirmar Cancelar" at bounding box center [340, 100] width 681 height 101
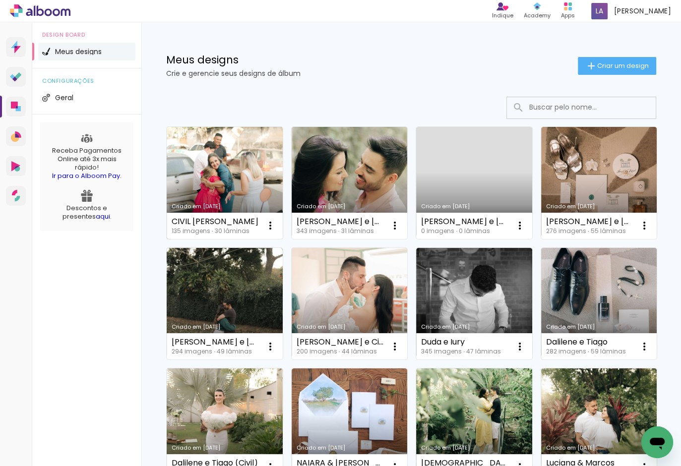
click at [236, 150] on link "Criado em [DATE]" at bounding box center [225, 183] width 116 height 112
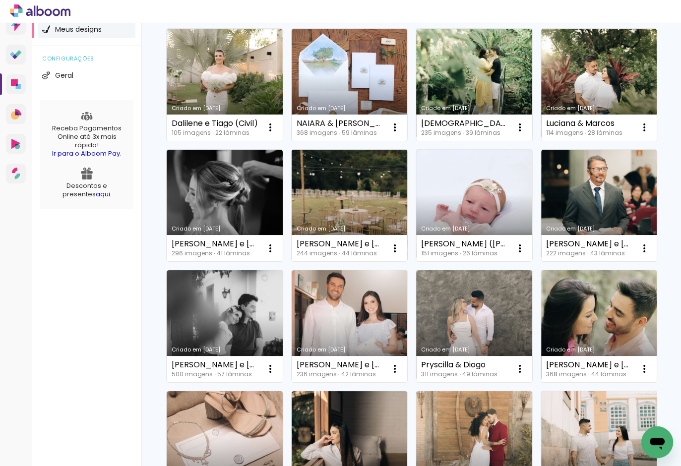
scroll to position [238, 0]
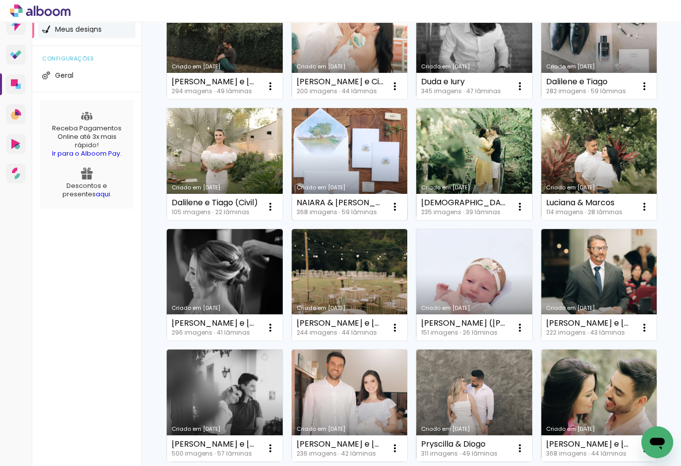
click at [292, 220] on link "Criado em [DATE]" at bounding box center [350, 164] width 116 height 112
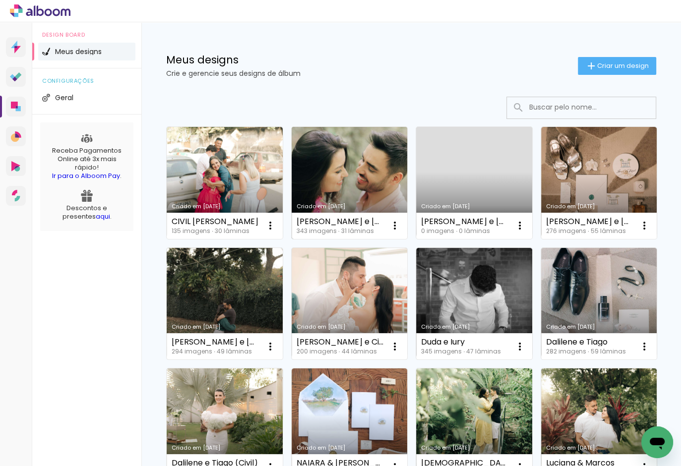
click at [369, 176] on link "Criado em [DATE]" at bounding box center [350, 183] width 116 height 112
click at [358, 194] on link "Criado em [DATE]" at bounding box center [350, 183] width 116 height 112
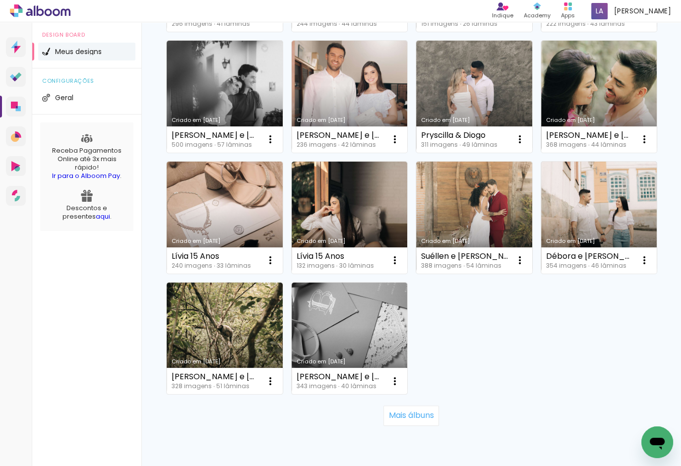
scroll to position [635, 0]
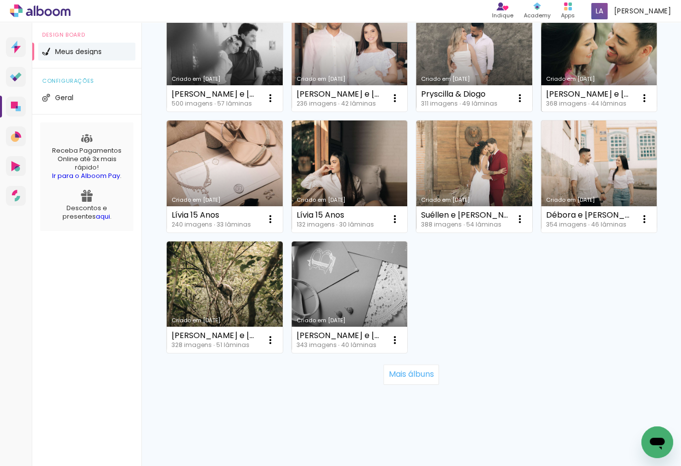
click at [541, 112] on link "Criado em [DATE]" at bounding box center [599, 56] width 116 height 112
